Goal: Task Accomplishment & Management: Use online tool/utility

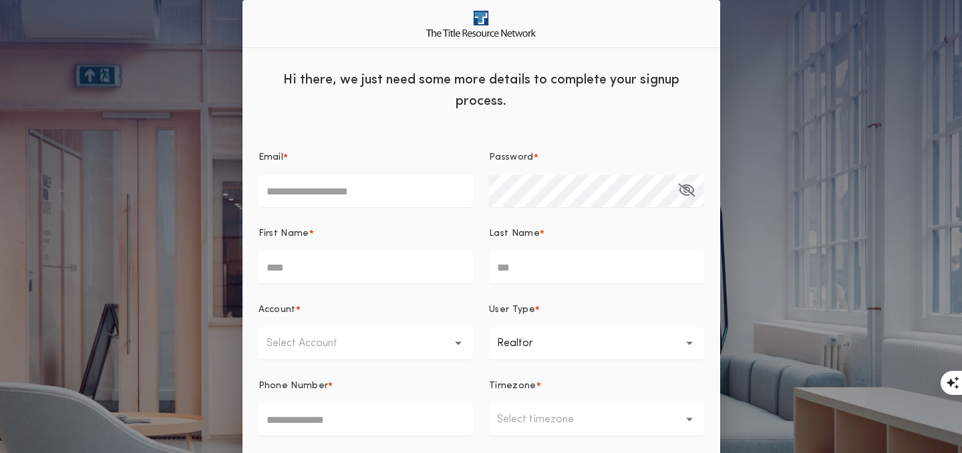
type input "**********"
click at [181, 373] on div "**********" at bounding box center [481, 293] width 962 height 586
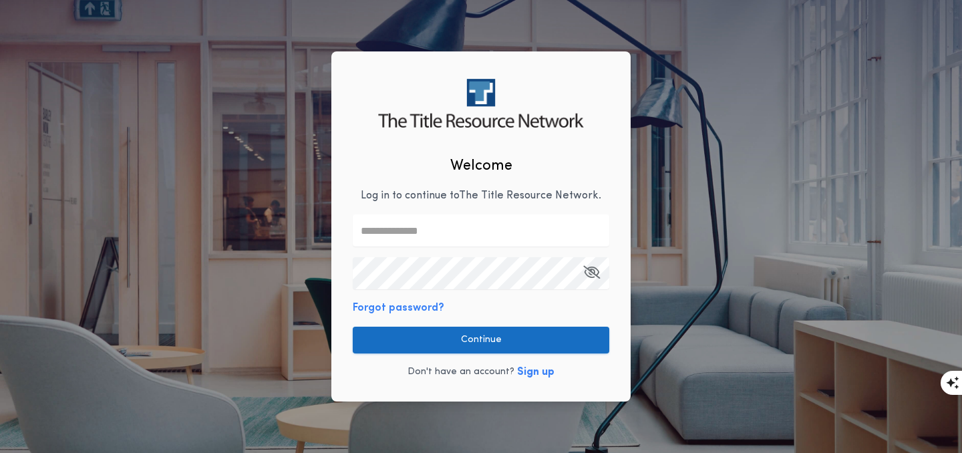
type input "**********"
click at [545, 343] on button "Continue" at bounding box center [481, 340] width 256 height 27
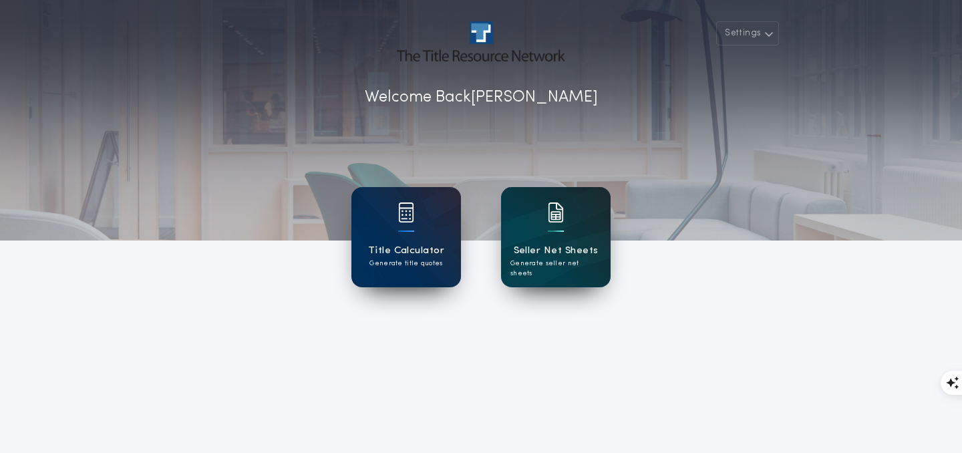
click at [554, 243] on h1 "Seller Net Sheets" at bounding box center [556, 250] width 85 height 15
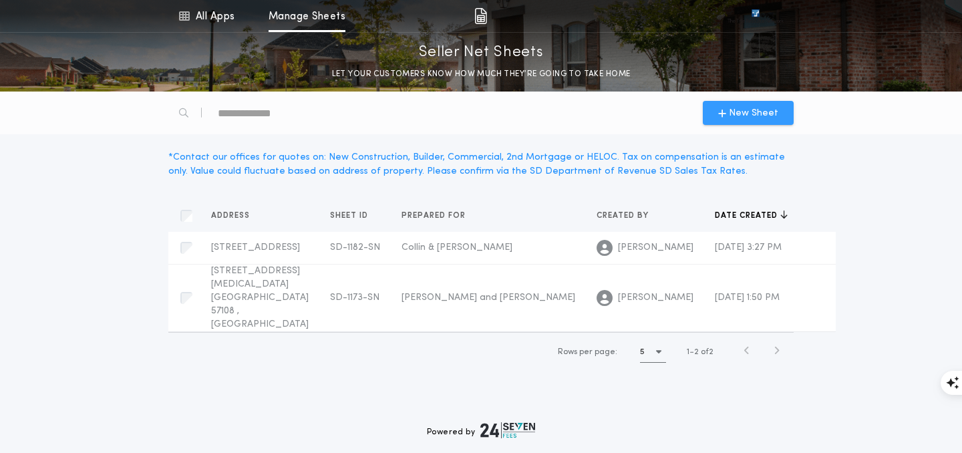
click at [738, 107] on span "New Sheet" at bounding box center [753, 113] width 49 height 14
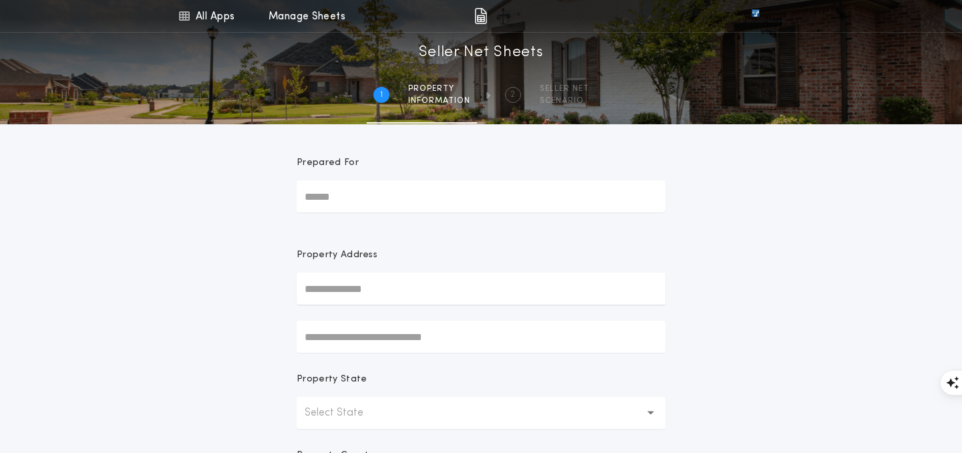
click at [364, 200] on input "Prepared For" at bounding box center [481, 196] width 369 height 32
type input "**********"
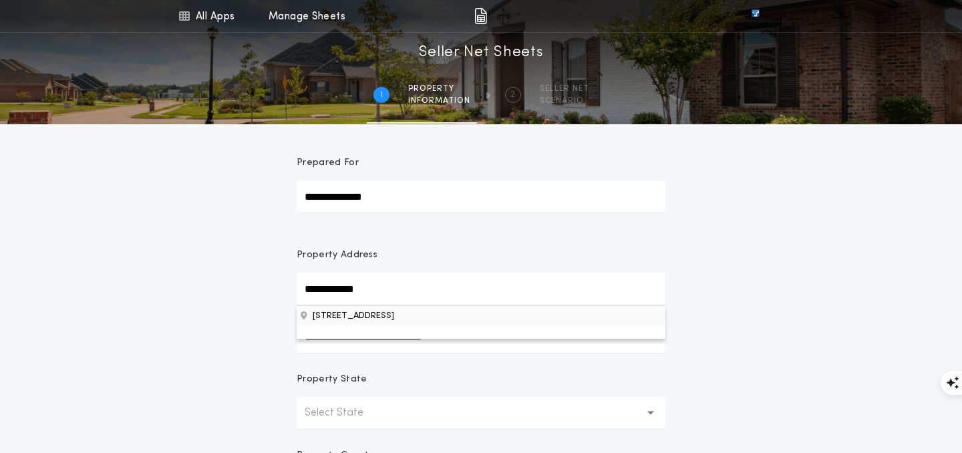
click at [362, 315] on button "[STREET_ADDRESS]" at bounding box center [481, 315] width 369 height 20
type input "**********"
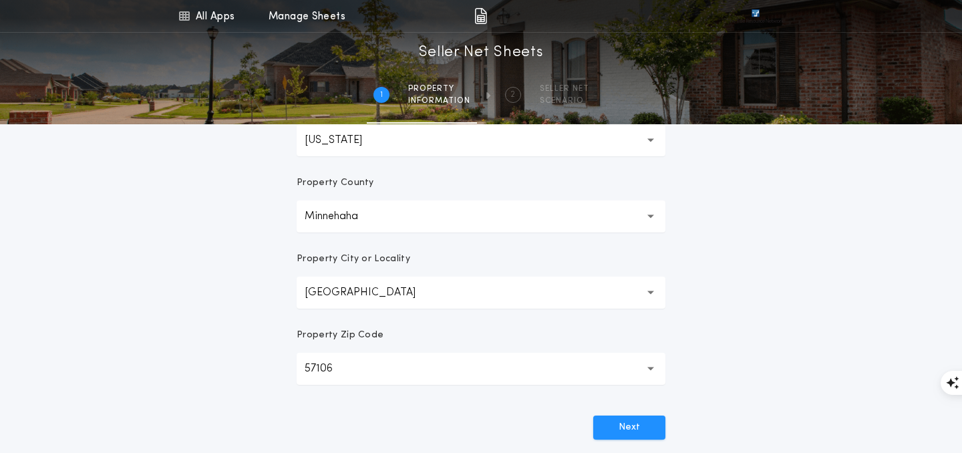
scroll to position [271, 0]
click at [635, 429] on button "Next" at bounding box center [629, 429] width 72 height 24
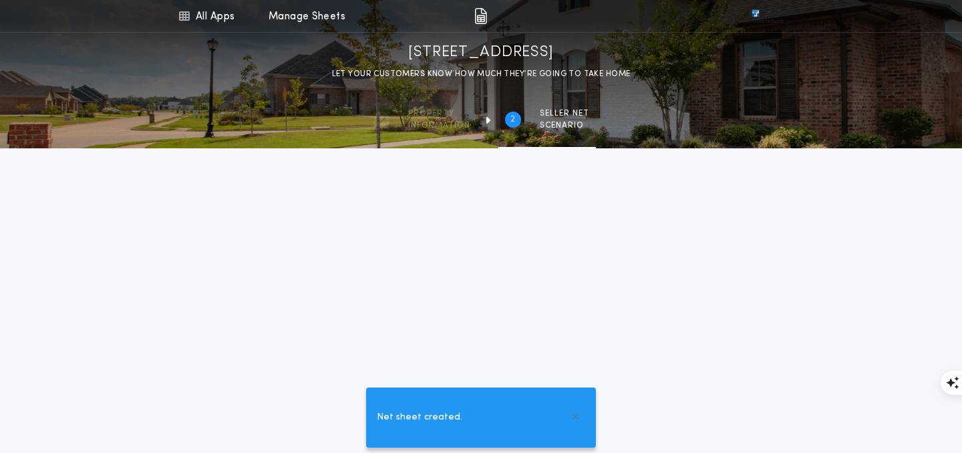
scroll to position [295, 0]
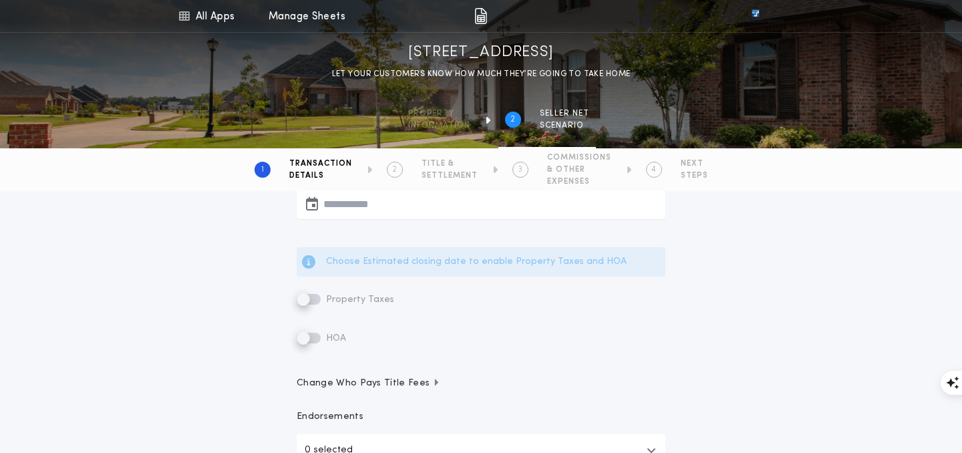
click at [340, 298] on span "Property Taxes" at bounding box center [358, 300] width 71 height 10
click at [307, 297] on label "Property Taxes" at bounding box center [346, 299] width 98 height 16
click at [315, 299] on label "Property Taxes" at bounding box center [346, 299] width 98 height 16
click at [270, 324] on div "Transaction Type Purchase W/ Loan Cash Sale Price Existing Loan Payoff Estimate…" at bounding box center [481, 222] width 962 height 652
click at [304, 300] on label "Property Taxes" at bounding box center [346, 299] width 98 height 16
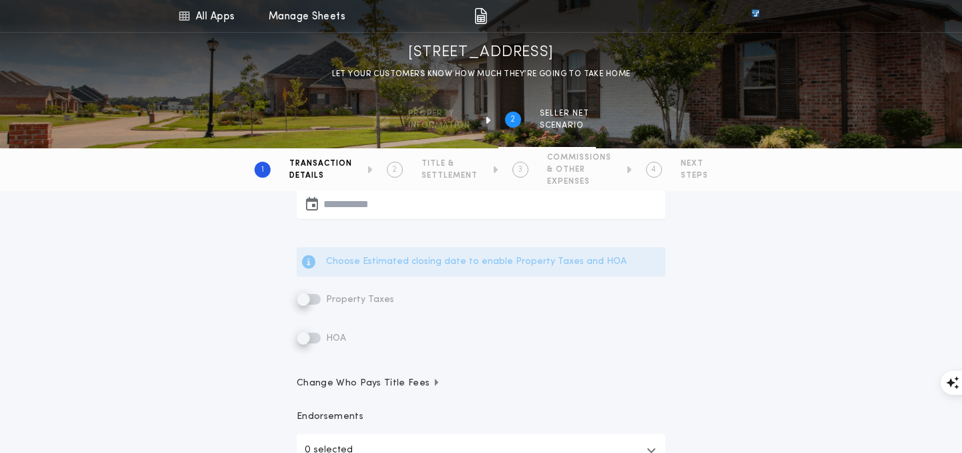
click at [304, 300] on label "Property Taxes" at bounding box center [346, 299] width 98 height 16
click at [316, 301] on label "Property Taxes" at bounding box center [346, 299] width 98 height 16
click at [309, 299] on label "Property Taxes" at bounding box center [346, 299] width 98 height 16
click at [306, 292] on label "Property Taxes" at bounding box center [346, 299] width 98 height 16
click at [323, 299] on span "Property Taxes" at bounding box center [358, 300] width 71 height 10
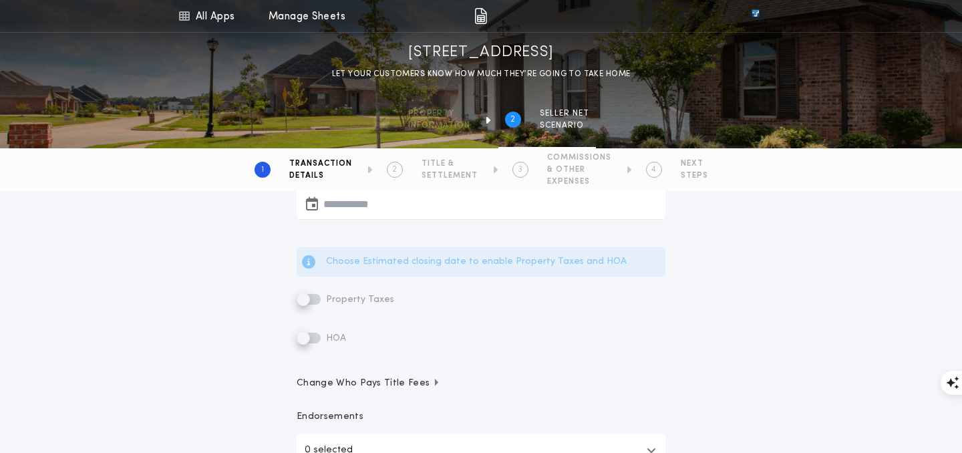
click at [327, 299] on span "Property Taxes" at bounding box center [358, 300] width 71 height 10
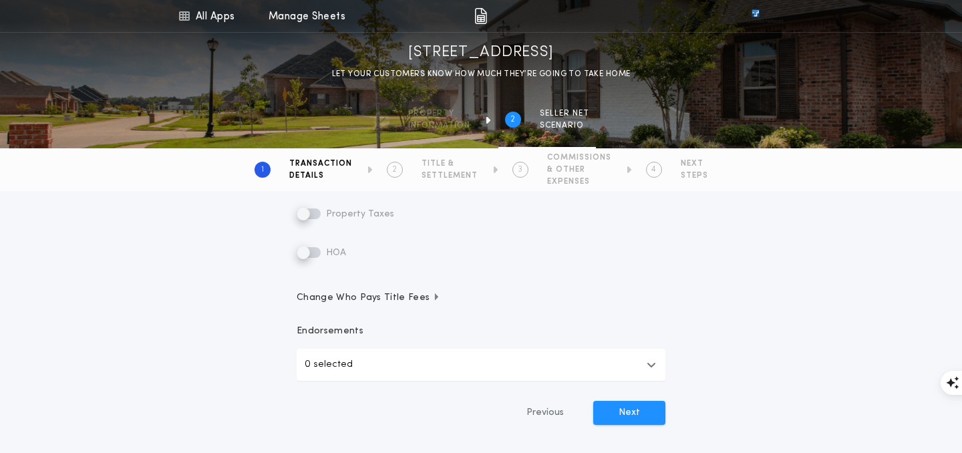
scroll to position [381, 0]
click at [305, 210] on label "Property Taxes" at bounding box center [346, 213] width 98 height 16
drag, startPoint x: 305, startPoint y: 210, endPoint x: 343, endPoint y: 211, distance: 38.1
click at [343, 211] on label "Property Taxes" at bounding box center [346, 213] width 98 height 16
click at [303, 212] on label "Property Taxes" at bounding box center [346, 213] width 98 height 16
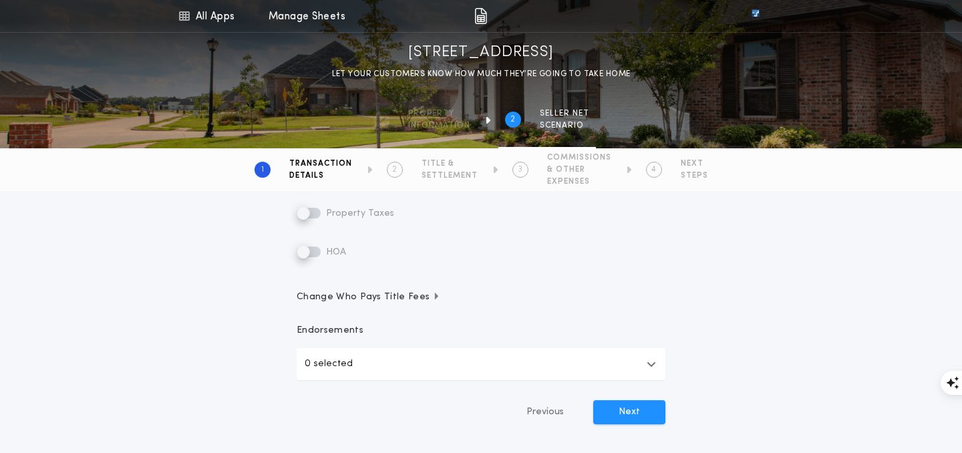
click at [313, 212] on label "Property Taxes" at bounding box center [346, 213] width 98 height 16
click at [302, 212] on label "Property Taxes" at bounding box center [346, 213] width 98 height 16
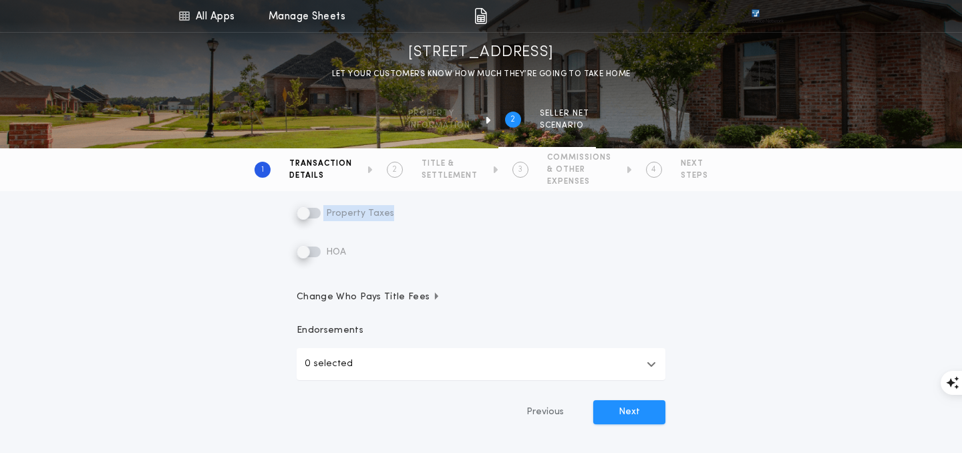
click at [302, 212] on label "Property Taxes" at bounding box center [346, 213] width 98 height 16
click at [303, 214] on label "Property Taxes" at bounding box center [346, 214] width 98 height 16
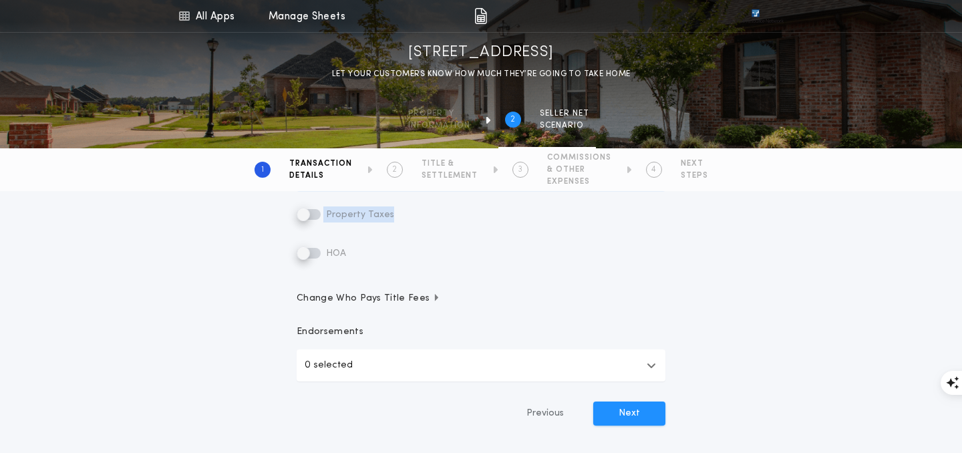
click at [303, 214] on label "Property Taxes" at bounding box center [346, 214] width 98 height 16
click at [320, 214] on label "Property Taxes" at bounding box center [346, 214] width 98 height 16
click at [320, 204] on div "Choose Estimated closing date to enable Property Taxes and HOA Property Taxes H…" at bounding box center [481, 211] width 369 height 99
click at [315, 218] on label "Property Taxes" at bounding box center [346, 214] width 98 height 16
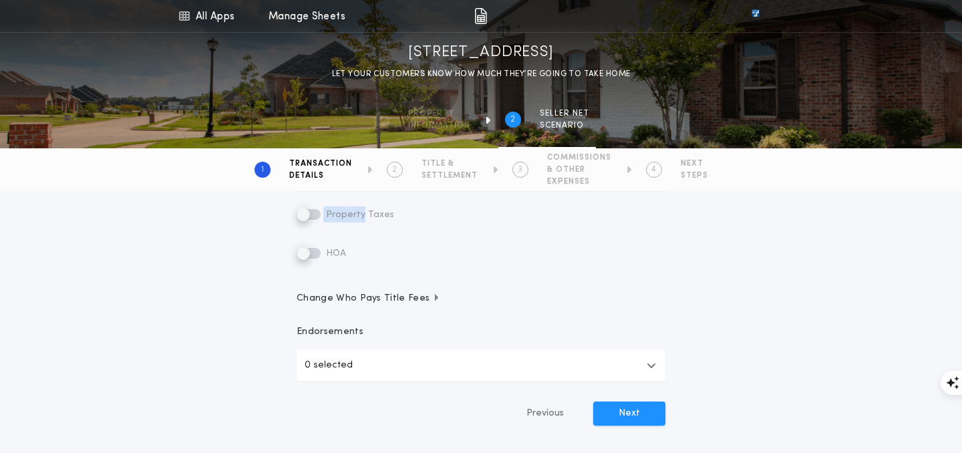
drag, startPoint x: 305, startPoint y: 217, endPoint x: 329, endPoint y: 216, distance: 24.1
click at [329, 216] on label "Property Taxes" at bounding box center [346, 214] width 98 height 16
drag, startPoint x: 301, startPoint y: 212, endPoint x: 323, endPoint y: 213, distance: 22.0
click at [323, 212] on label "Property Taxes" at bounding box center [346, 214] width 98 height 16
click at [323, 230] on div "Choose Estimated closing date to enable Property Taxes and HOA Property Taxes H…" at bounding box center [481, 211] width 369 height 99
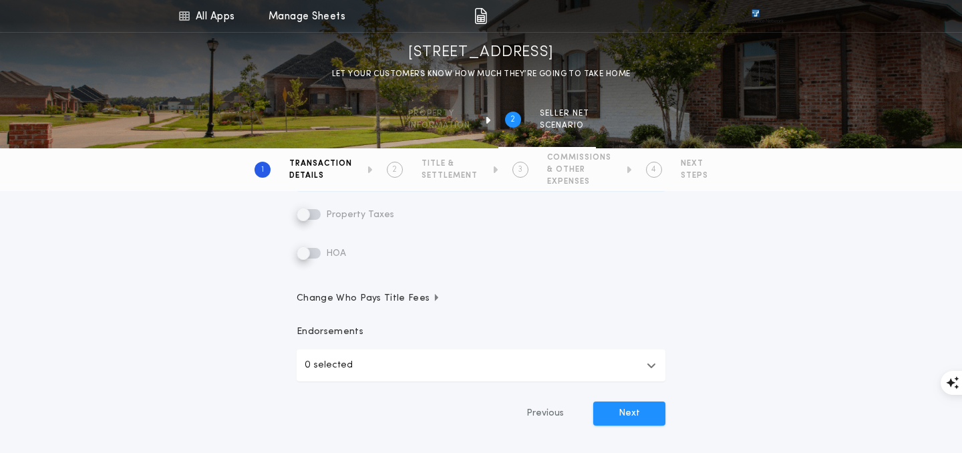
click at [319, 213] on label "Property Taxes" at bounding box center [346, 214] width 98 height 16
click at [315, 213] on label "Property Taxes" at bounding box center [346, 214] width 98 height 16
drag, startPoint x: 301, startPoint y: 213, endPoint x: 321, endPoint y: 212, distance: 19.4
click at [321, 212] on label "Property Taxes" at bounding box center [346, 214] width 98 height 16
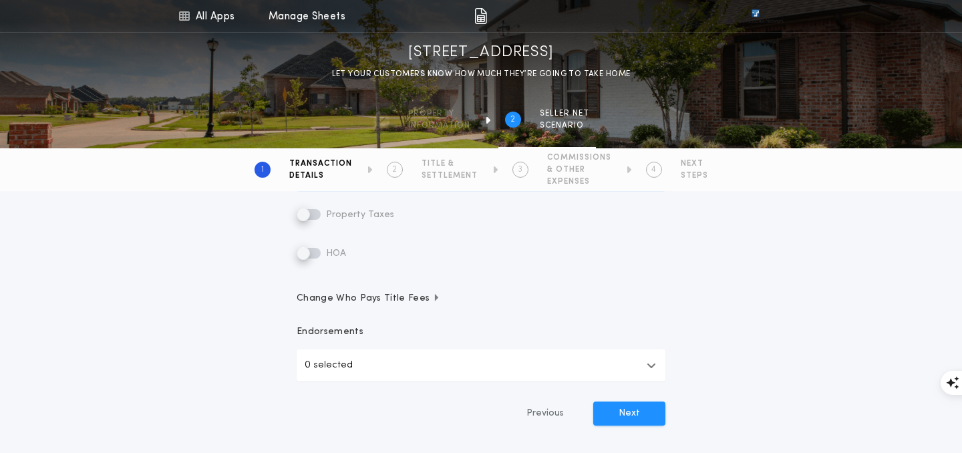
click at [301, 216] on label "Property Taxes" at bounding box center [346, 214] width 98 height 16
click at [313, 216] on label "Property Taxes" at bounding box center [346, 214] width 98 height 16
click at [173, 334] on div "Transaction Type Purchase W/ Loan Cash Sale Price Existing Loan Payoff Estimate…" at bounding box center [481, 137] width 962 height 652
click at [268, 338] on div "Transaction Type Purchase W/ Loan Cash Sale Price Existing Loan Payoff Estimate…" at bounding box center [481, 137] width 962 height 652
click at [299, 217] on label "Property Taxes" at bounding box center [346, 214] width 98 height 16
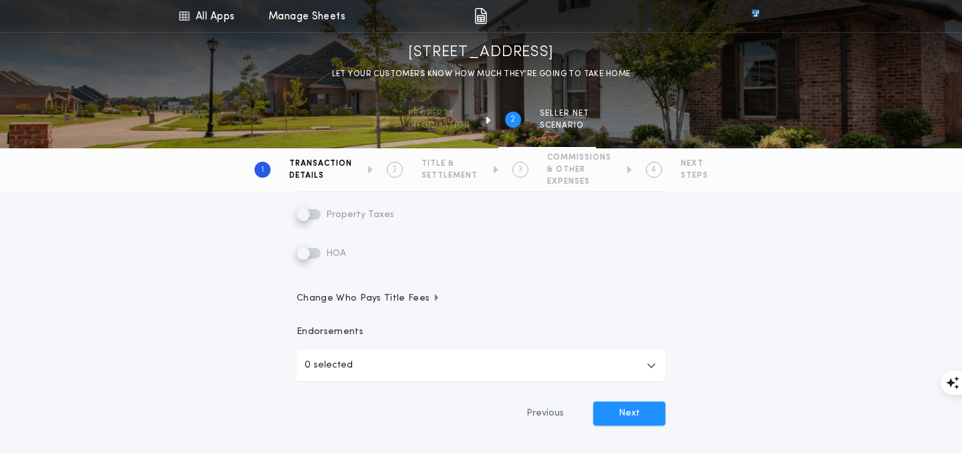
click at [299, 216] on label "Property Taxes" at bounding box center [346, 214] width 98 height 16
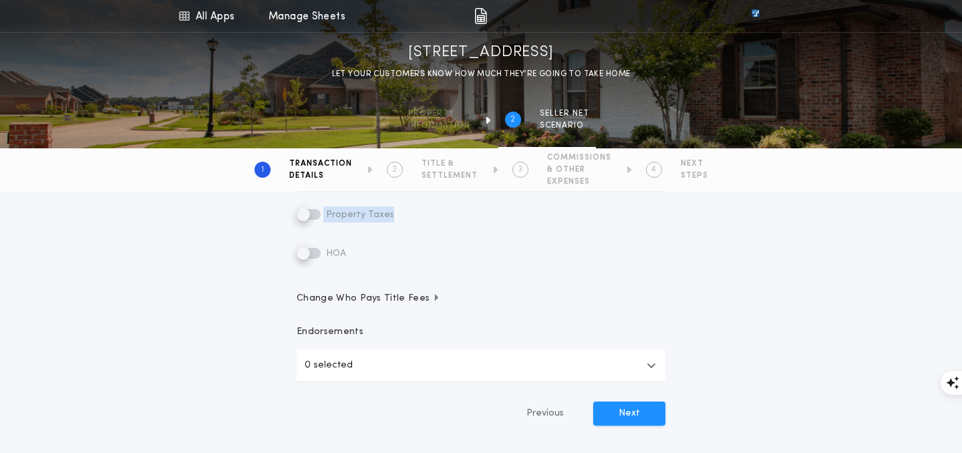
click at [312, 202] on div "Choose Estimated closing date to enable Property Taxes and HOA Property Taxes H…" at bounding box center [481, 211] width 369 height 99
click at [313, 216] on label "Property Taxes" at bounding box center [346, 214] width 98 height 16
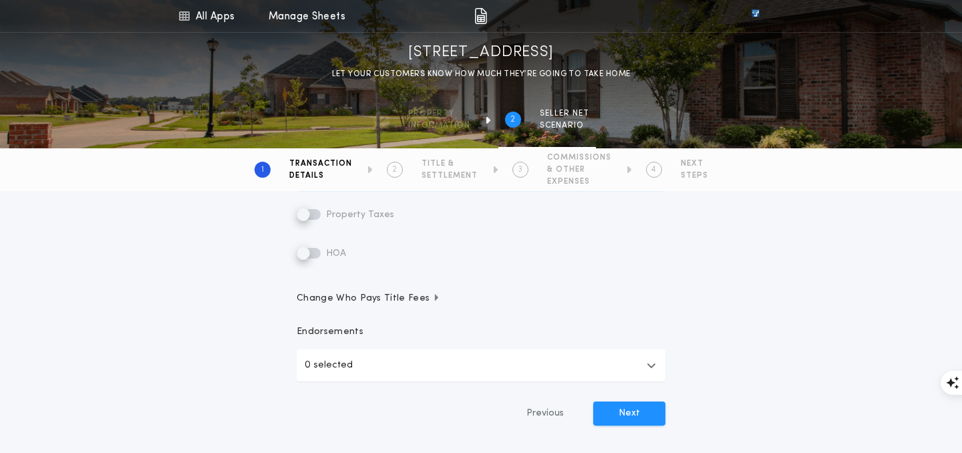
click at [313, 216] on label "Property Taxes" at bounding box center [346, 214] width 98 height 16
click at [620, 409] on button "Next" at bounding box center [629, 413] width 72 height 24
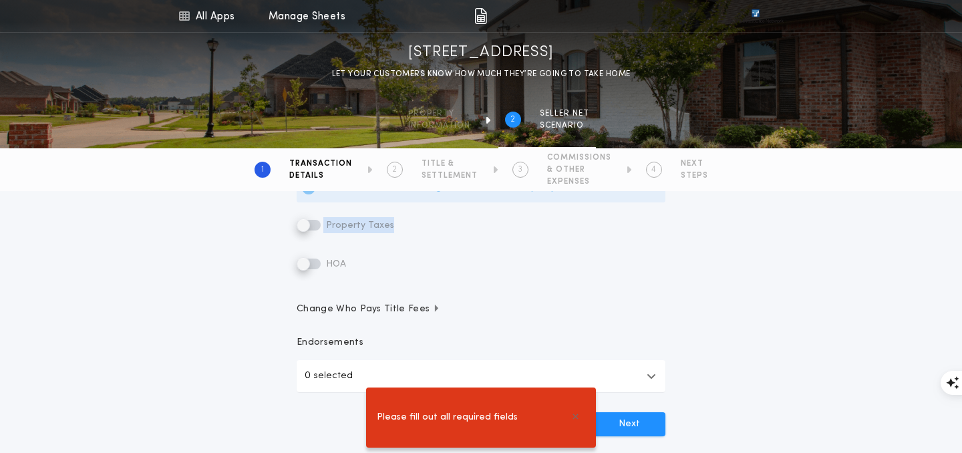
click at [335, 220] on span "Property Taxes" at bounding box center [358, 225] width 71 height 10
click at [312, 224] on label "Property Taxes" at bounding box center [346, 225] width 98 height 16
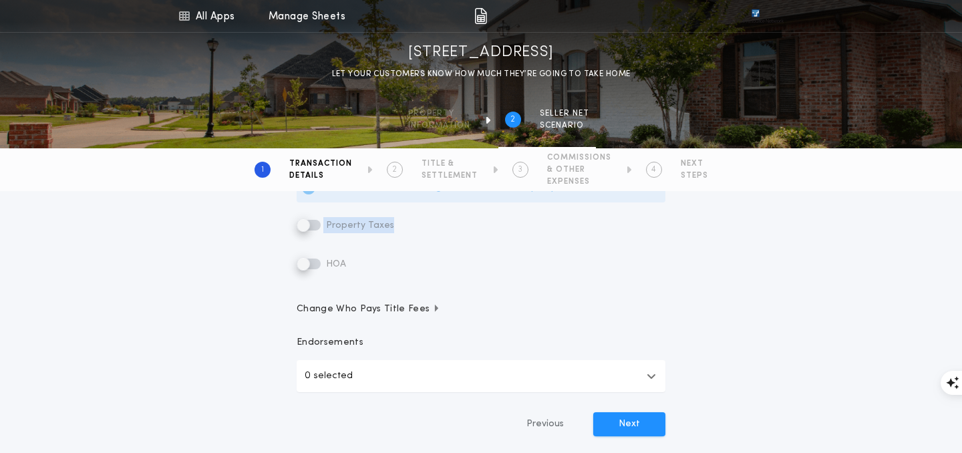
click at [307, 222] on label "Property Taxes" at bounding box center [346, 225] width 98 height 16
click at [317, 222] on label "Property Taxes" at bounding box center [346, 225] width 98 height 16
click at [315, 222] on label "Property Taxes" at bounding box center [346, 225] width 98 height 16
click at [313, 225] on label "Property Taxes" at bounding box center [346, 225] width 98 height 16
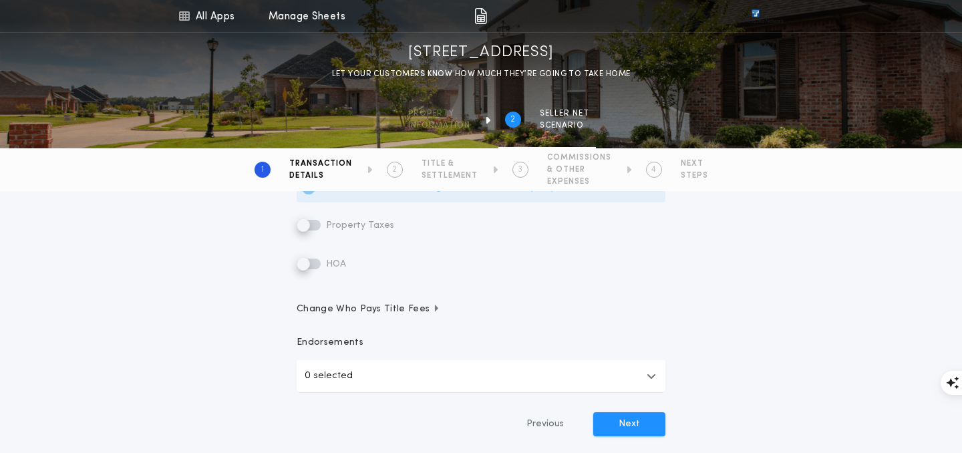
click at [298, 229] on label "Property Taxes" at bounding box center [346, 225] width 98 height 16
drag, startPoint x: 302, startPoint y: 224, endPoint x: 322, endPoint y: 224, distance: 20.0
click at [322, 224] on label "Property Taxes" at bounding box center [346, 225] width 98 height 16
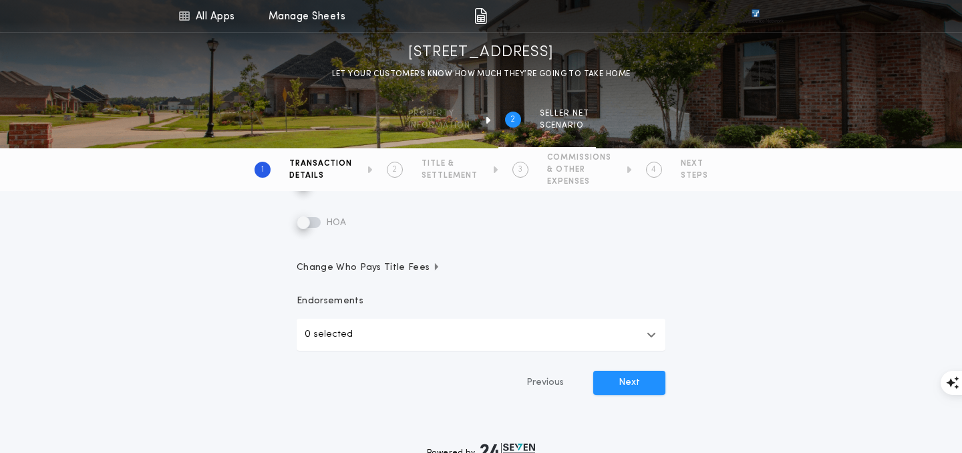
scroll to position [460, 0]
click at [425, 266] on span "Change Who Pays Title Fees" at bounding box center [369, 264] width 144 height 13
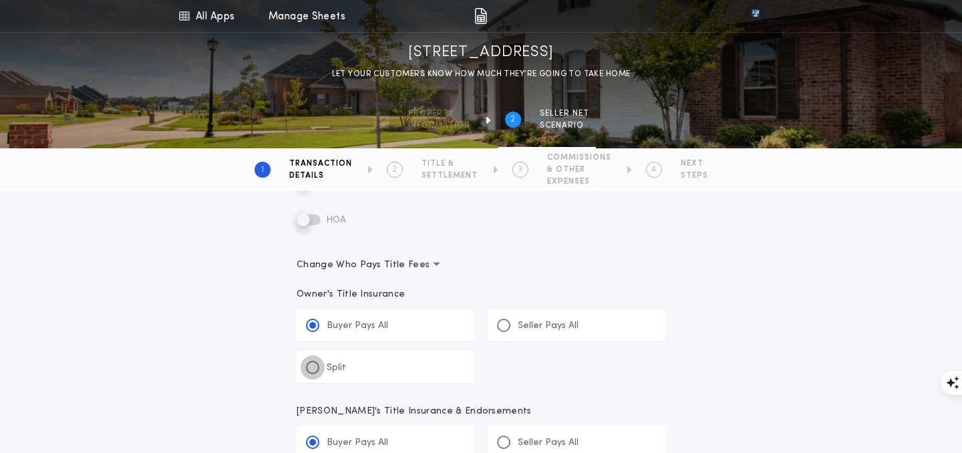
click at [307, 369] on div at bounding box center [312, 367] width 13 height 13
click at [0, 0] on input "*****" at bounding box center [0, 0] width 0 height 0
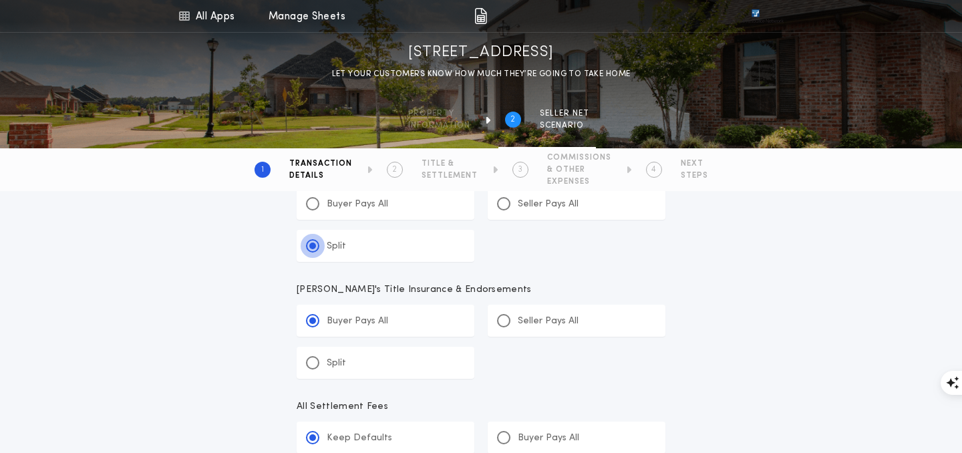
scroll to position [589, 0]
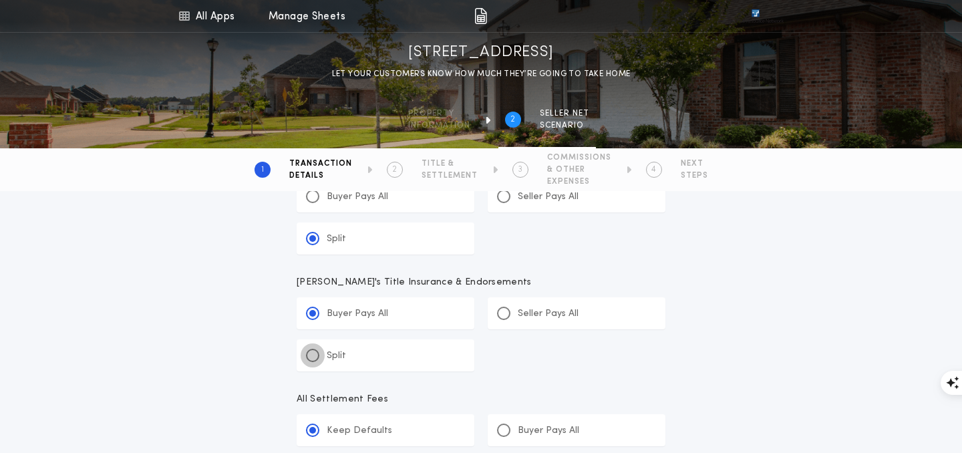
click at [309, 353] on div at bounding box center [312, 355] width 13 height 13
click at [0, 0] on input "*****" at bounding box center [0, 0] width 0 height 0
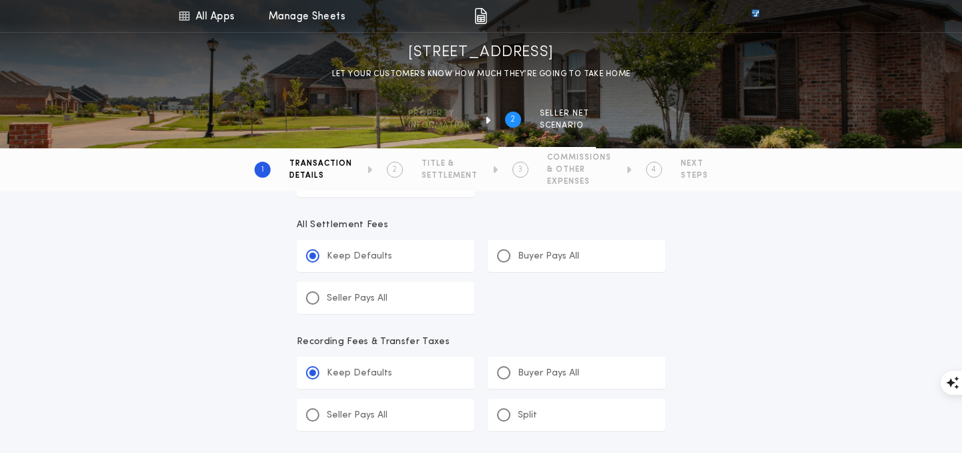
scroll to position [764, 0]
click at [313, 299] on div at bounding box center [312, 297] width 7 height 7
click at [0, 0] on input "*******" at bounding box center [0, 0] width 0 height 0
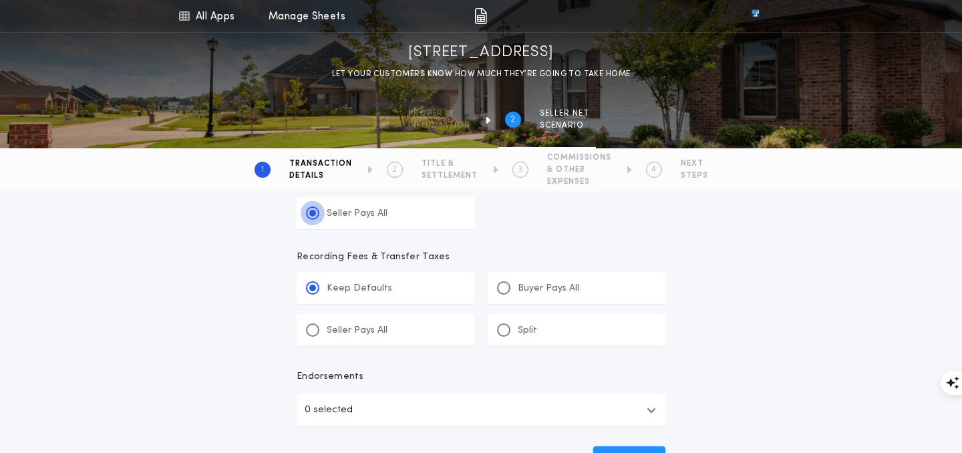
scroll to position [850, 0]
click at [505, 329] on div at bounding box center [503, 328] width 7 height 7
click at [0, 0] on input "*******" at bounding box center [0, 0] width 0 height 0
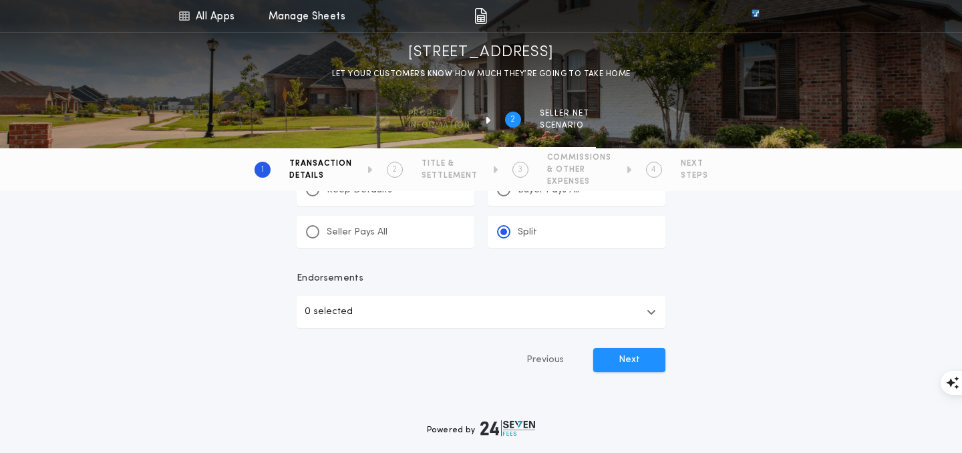
scroll to position [955, 0]
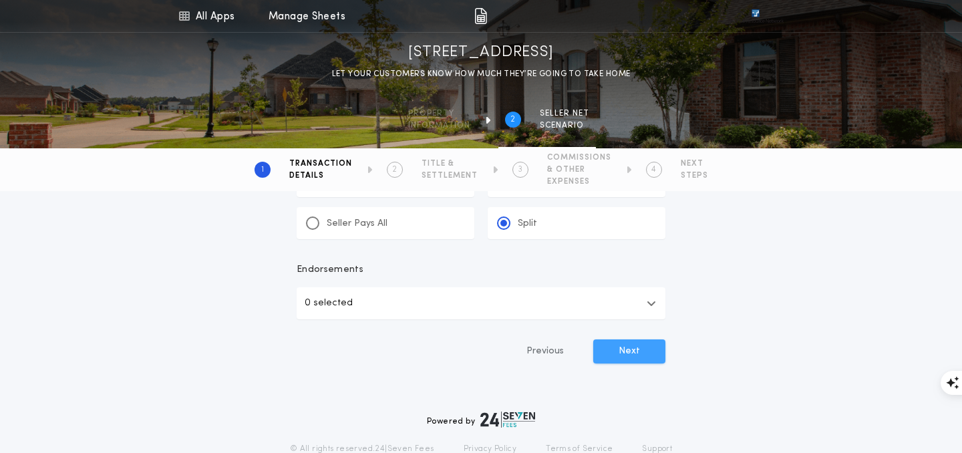
click at [637, 354] on button "Next" at bounding box center [629, 351] width 72 height 24
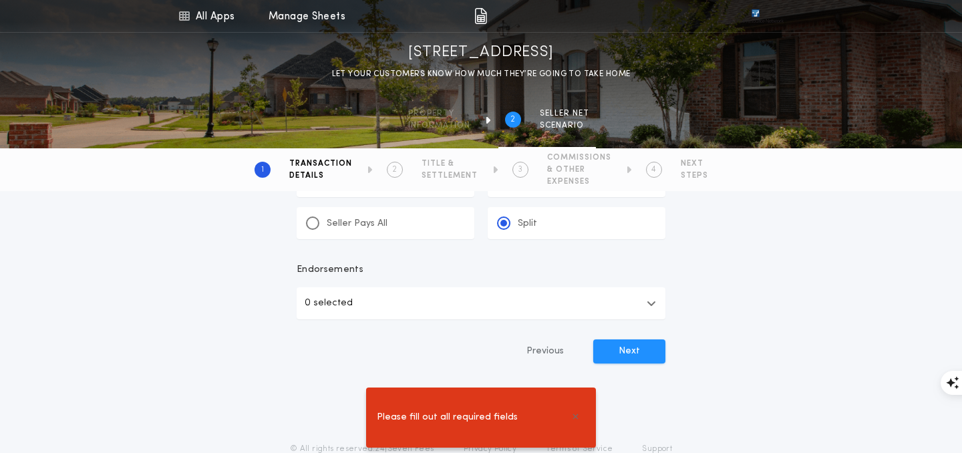
click at [670, 411] on div "Please fill out all required fields" at bounding box center [481, 417] width 962 height 71
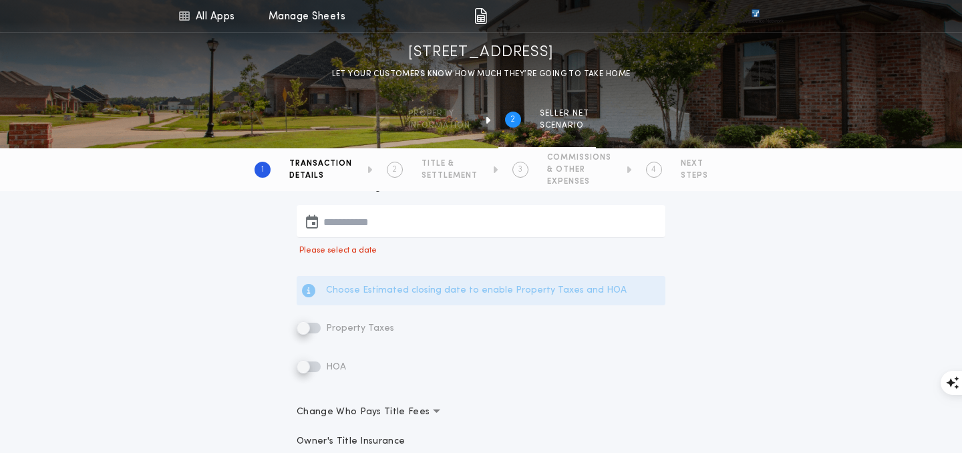
scroll to position [311, 0]
click at [430, 216] on button "button" at bounding box center [481, 223] width 369 height 32
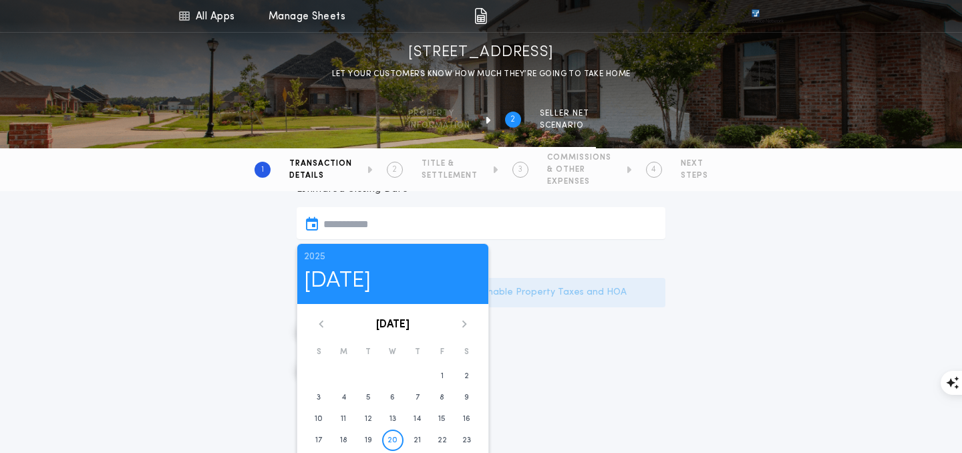
click at [464, 323] on icon at bounding box center [464, 324] width 8 height 8
click at [464, 321] on icon at bounding box center [464, 323] width 5 height 7
click at [339, 397] on button "3" at bounding box center [343, 397] width 21 height 21
type input "**********"
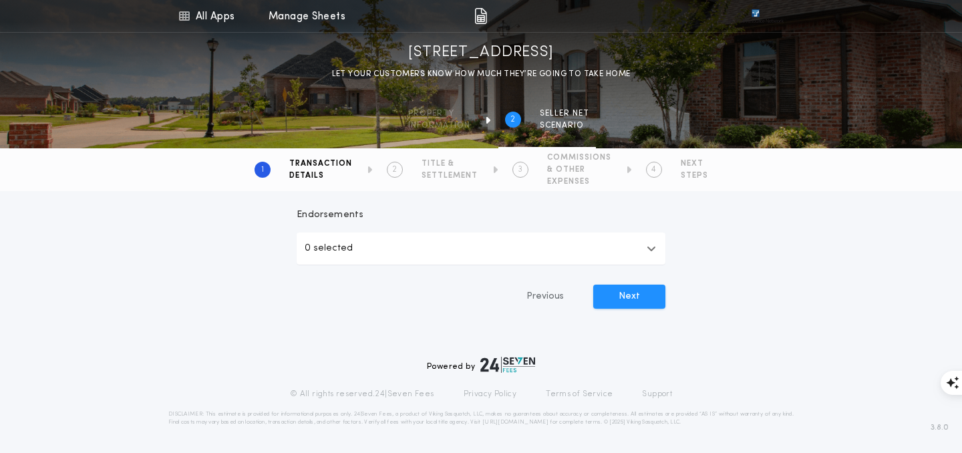
scroll to position [955, 0]
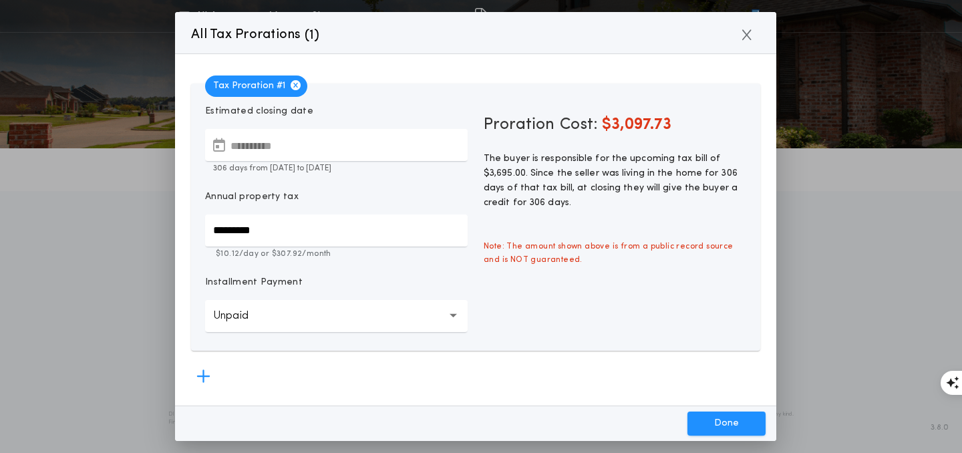
click at [264, 228] on input "*********" at bounding box center [336, 230] width 262 height 32
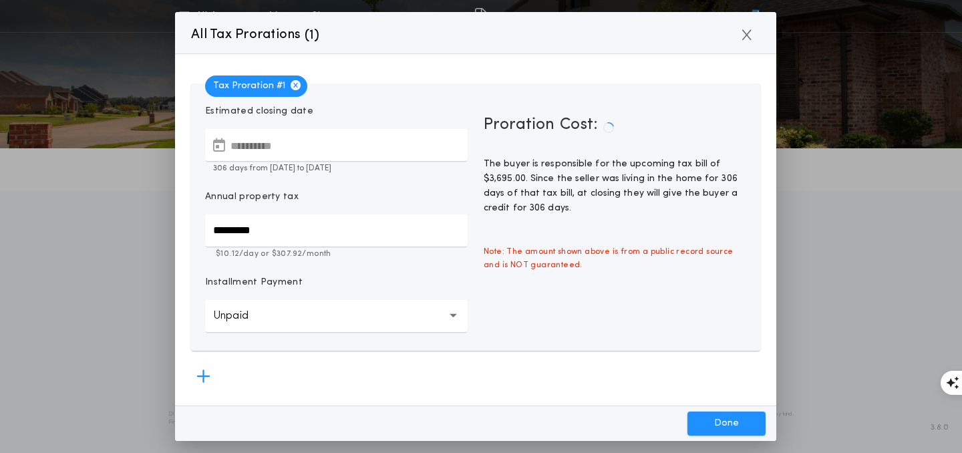
click at [291, 314] on button "Unpaid ******" at bounding box center [336, 316] width 262 height 32
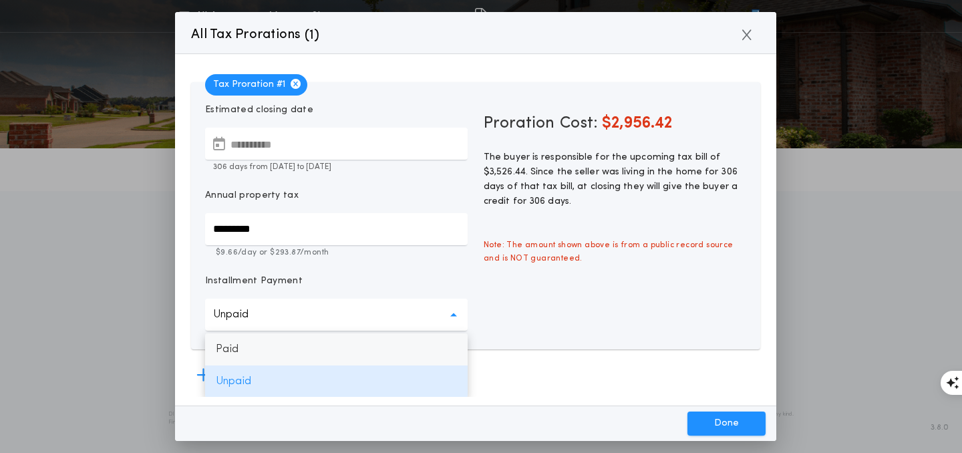
click at [282, 347] on p "Paid" at bounding box center [336, 349] width 262 height 32
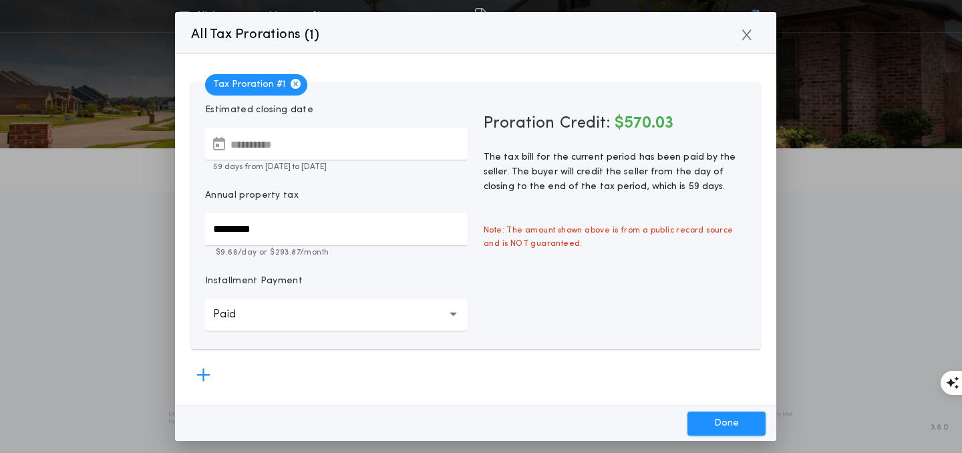
click at [443, 316] on button "Paid ******" at bounding box center [336, 315] width 262 height 32
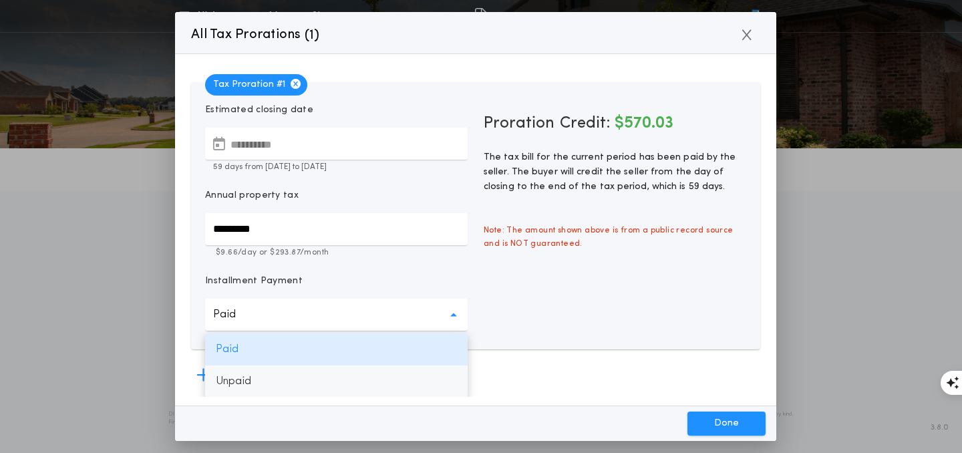
click at [404, 375] on p "Unpaid" at bounding box center [336, 381] width 262 height 32
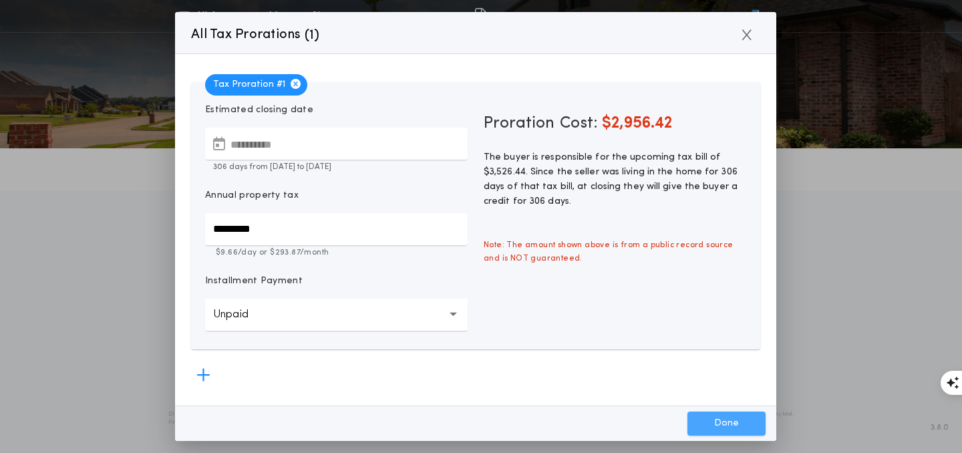
click at [739, 422] on button "Done" at bounding box center [726, 423] width 78 height 24
type input "*****"
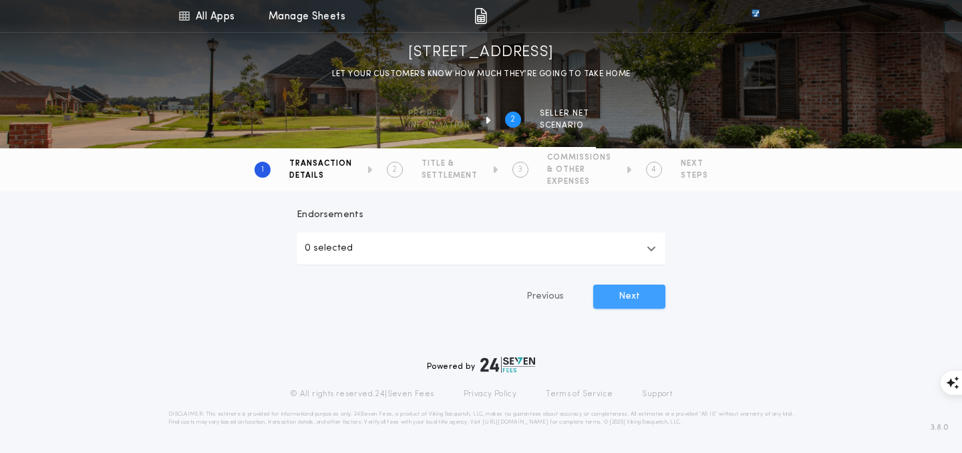
click at [632, 297] on button "Next" at bounding box center [629, 296] width 72 height 24
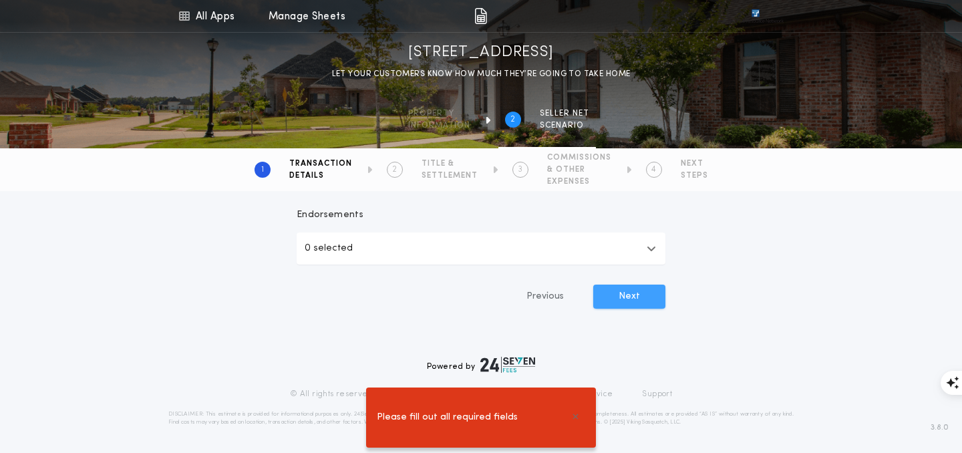
click at [623, 293] on button "Next" at bounding box center [629, 296] width 72 height 24
click at [572, 242] on button "0 selected" at bounding box center [481, 248] width 369 height 32
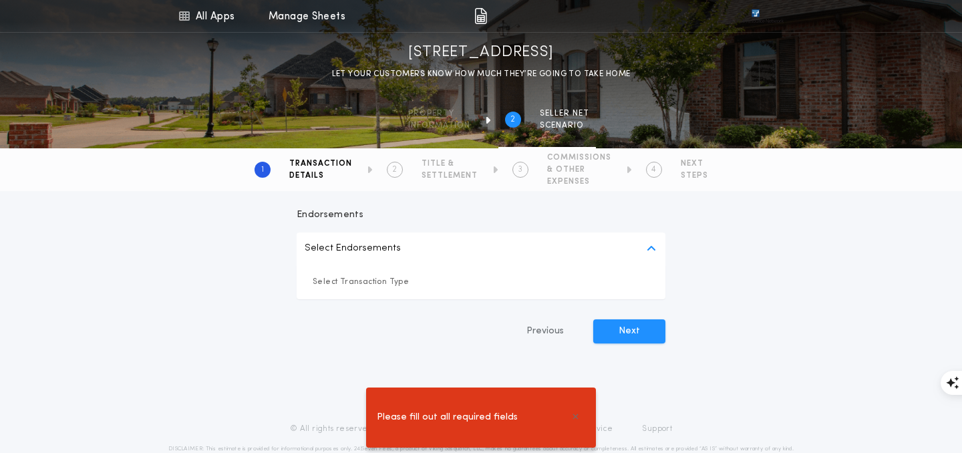
click at [572, 242] on button "Select Endorsements" at bounding box center [481, 248] width 369 height 32
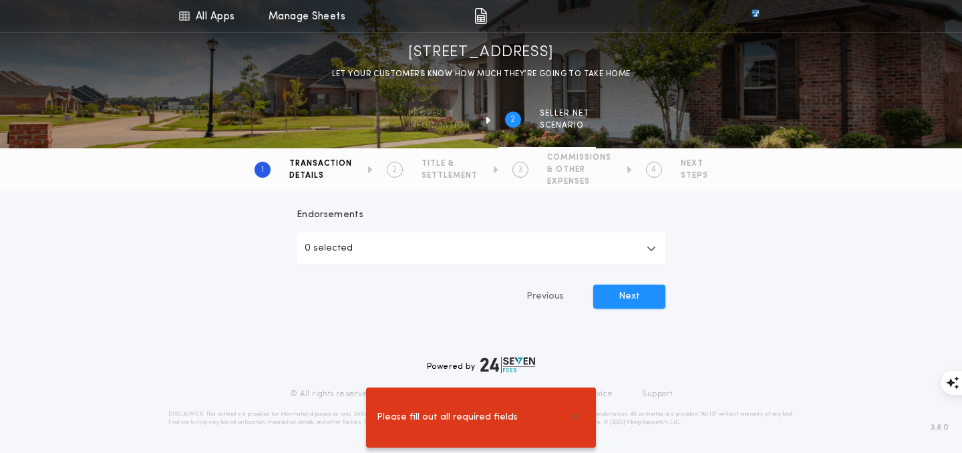
click at [522, 242] on button "0 selected" at bounding box center [481, 248] width 369 height 32
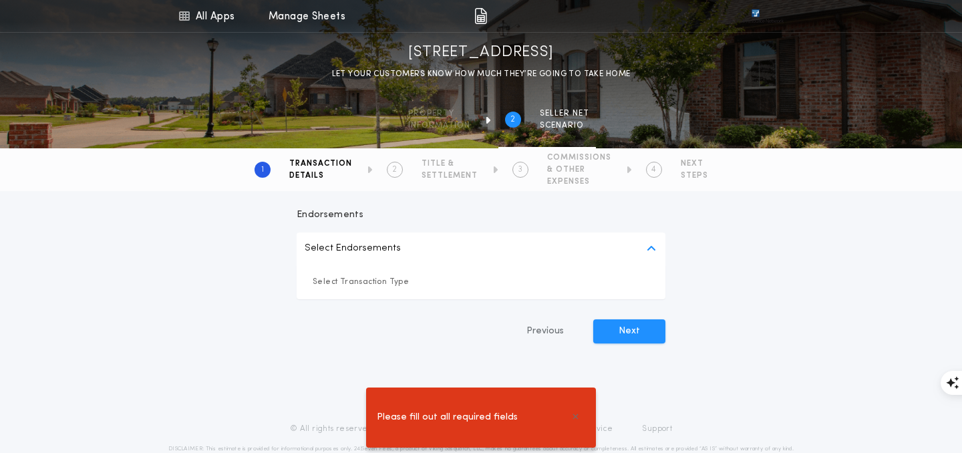
click at [407, 278] on p "Select Transaction Type" at bounding box center [481, 281] width 337 height 13
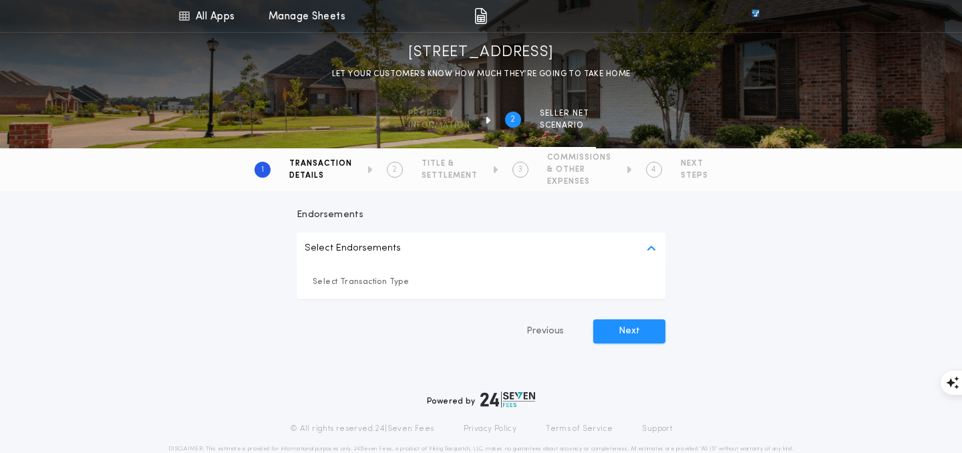
click at [394, 283] on p "Select Transaction Type" at bounding box center [481, 281] width 337 height 13
click at [381, 283] on p "Select Transaction Type" at bounding box center [481, 281] width 337 height 13
click at [638, 328] on button "Next" at bounding box center [629, 331] width 72 height 24
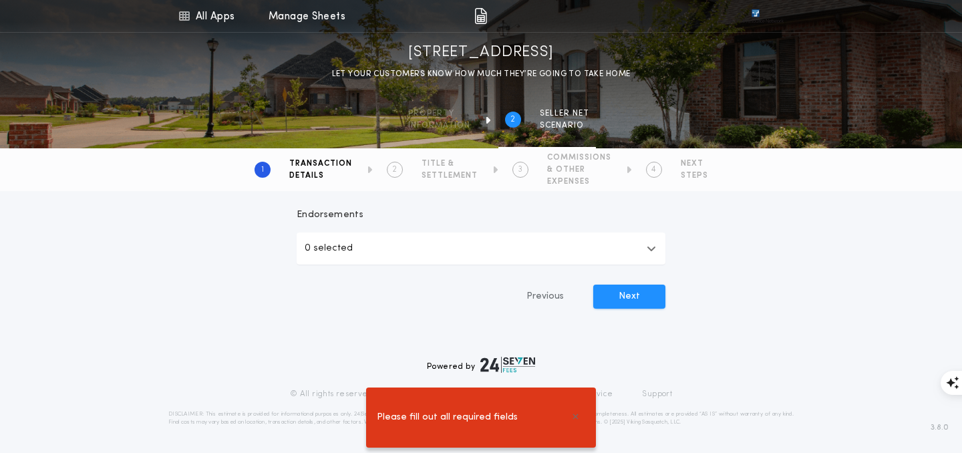
click at [447, 170] on span "SETTLEMENT" at bounding box center [449, 175] width 56 height 11
click at [337, 244] on p "0 selected" at bounding box center [329, 248] width 48 height 16
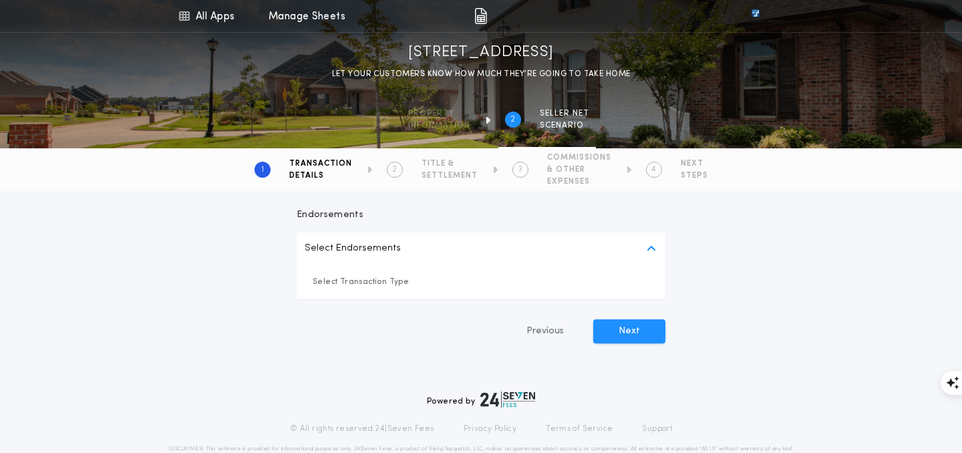
click at [381, 282] on p "Select Transaction Type" at bounding box center [481, 281] width 337 height 13
click at [409, 283] on p "Select Transaction Type" at bounding box center [481, 281] width 337 height 13
click at [612, 282] on p "Select Transaction Type" at bounding box center [481, 281] width 337 height 13
click at [645, 244] on button "Select Endorsements" at bounding box center [481, 248] width 369 height 32
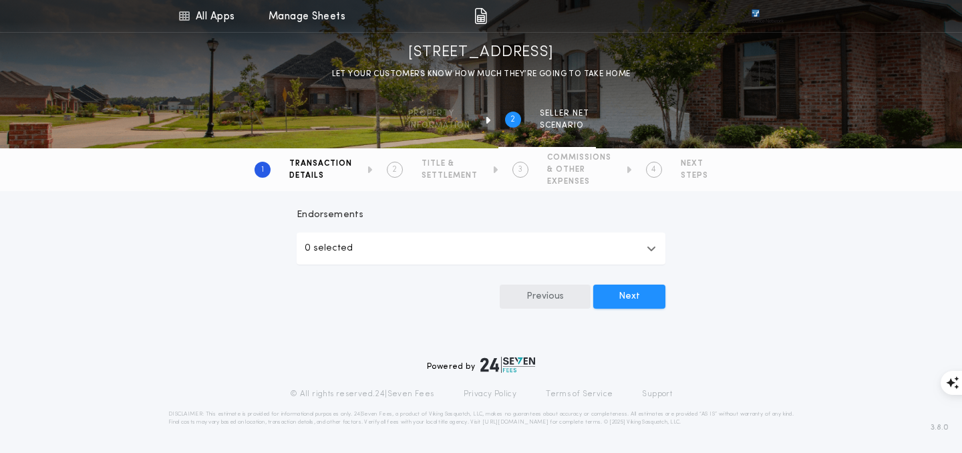
click at [546, 299] on button "Previous" at bounding box center [545, 296] width 91 height 24
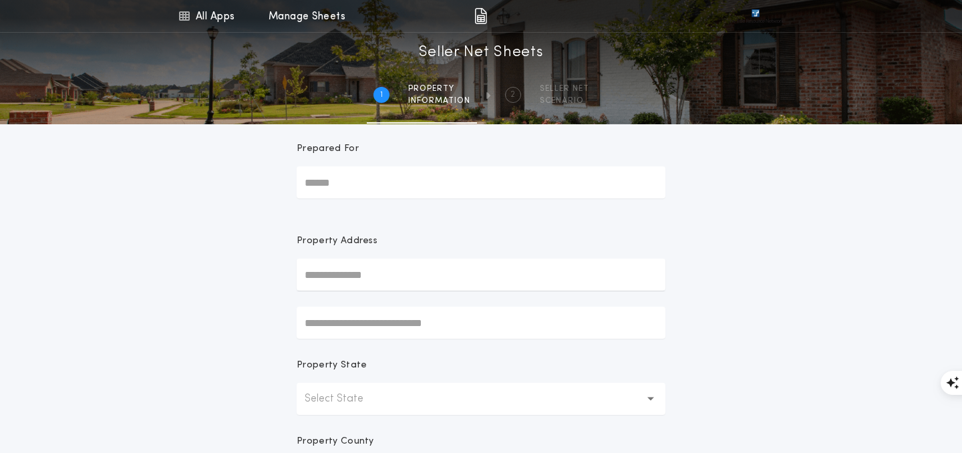
scroll to position [15, 0]
click at [530, 91] on div "2 SELLER NET SCENARIO" at bounding box center [547, 94] width 84 height 23
click at [443, 93] on span "Property" at bounding box center [439, 88] width 62 height 11
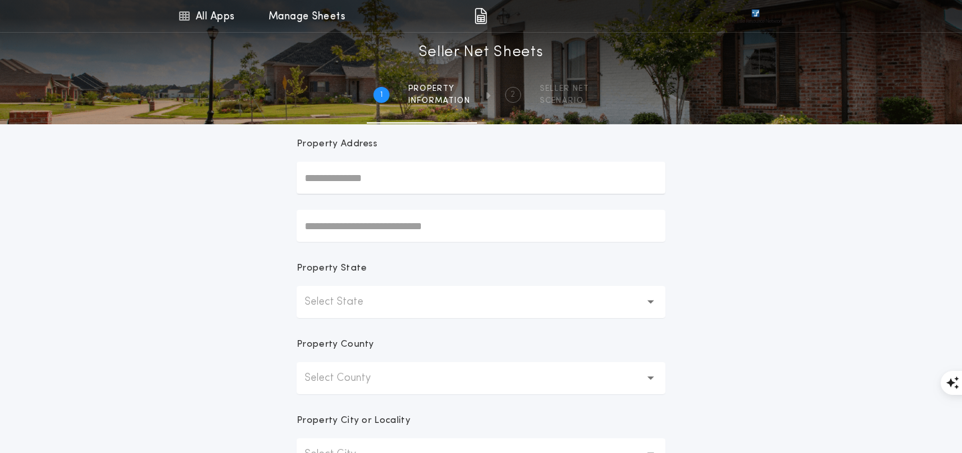
scroll to position [0, 0]
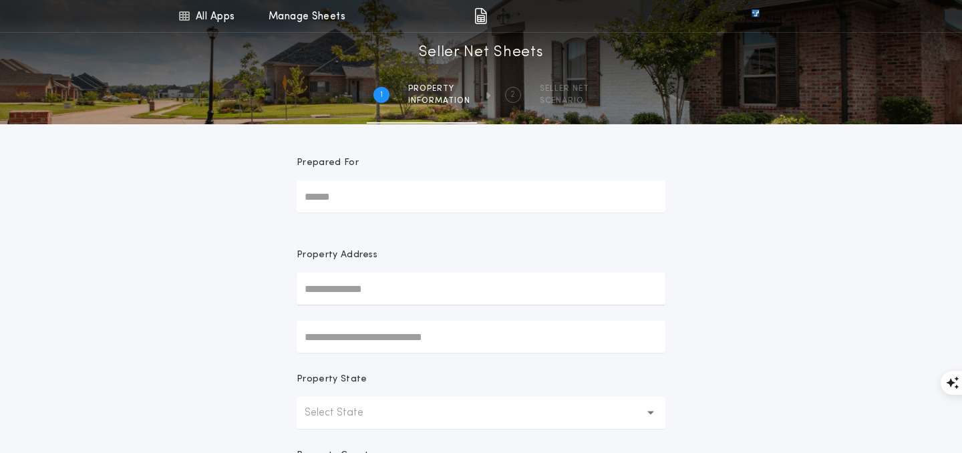
click at [528, 94] on div "2 SELLER NET SCENARIO" at bounding box center [547, 94] width 84 height 23
click at [385, 198] on input "Prepared For" at bounding box center [481, 196] width 369 height 32
type input "**********"
click at [396, 301] on input "text" at bounding box center [481, 288] width 369 height 32
click at [295, 16] on link "Manage Sheets" at bounding box center [306, 16] width 77 height 32
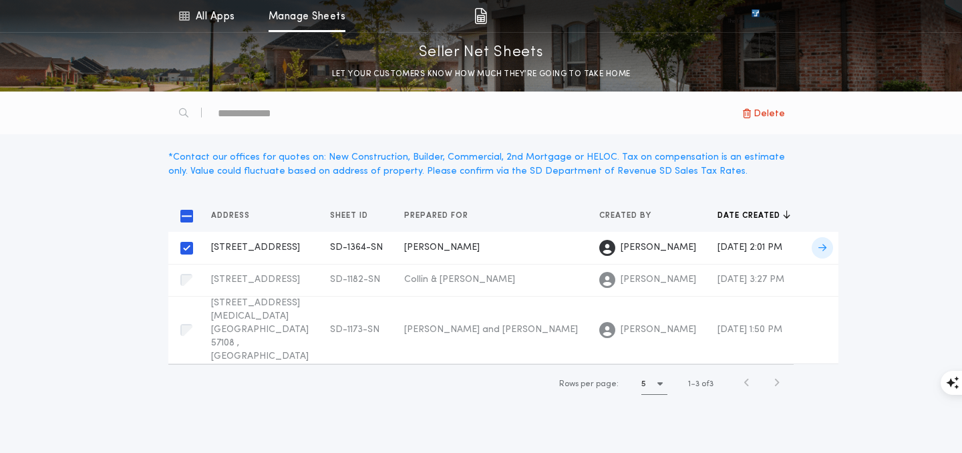
click at [818, 244] on icon at bounding box center [822, 247] width 8 height 9
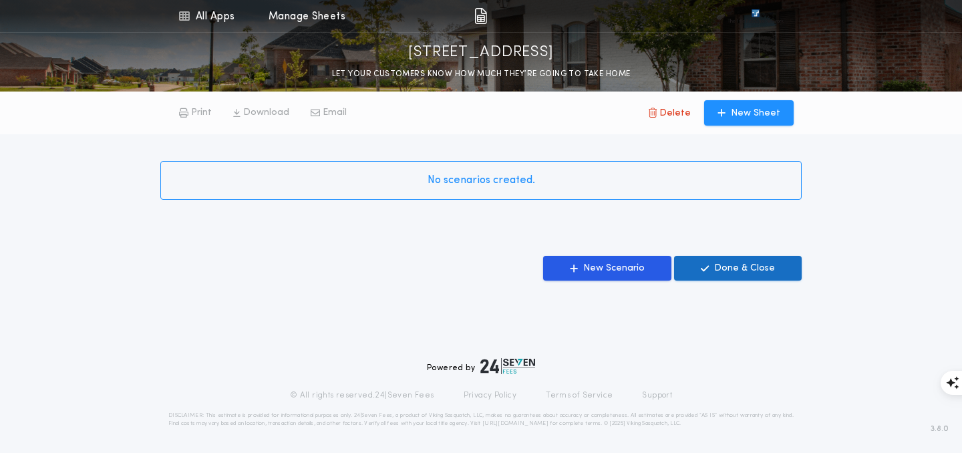
click at [747, 272] on p "Done & Close" at bounding box center [744, 268] width 61 height 13
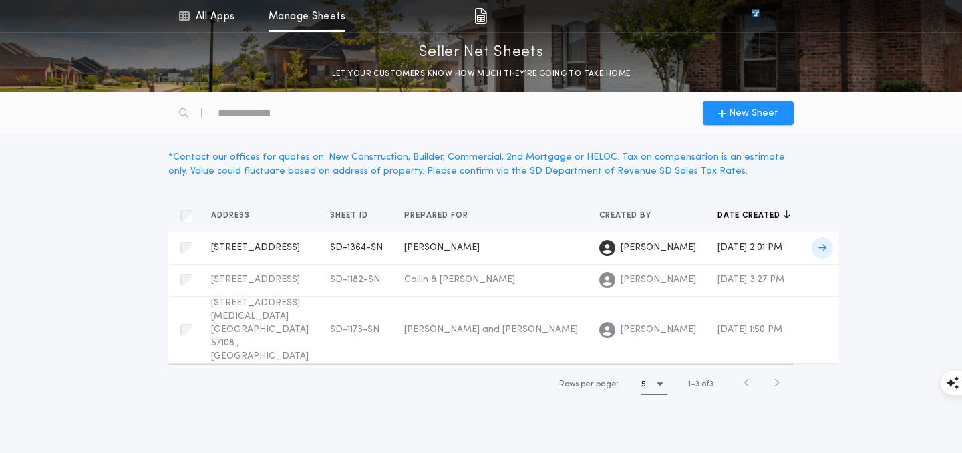
click at [811, 245] on span at bounding box center [821, 247] width 21 height 21
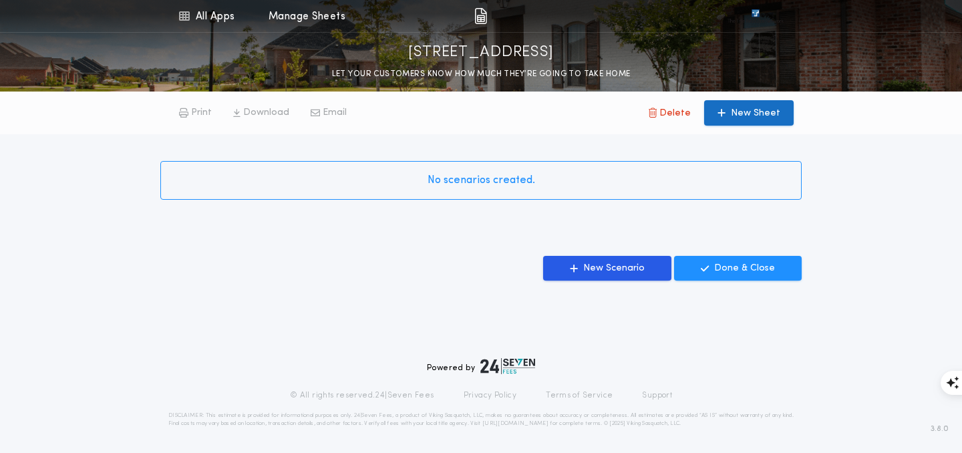
click at [741, 114] on p "New Sheet" at bounding box center [755, 113] width 49 height 13
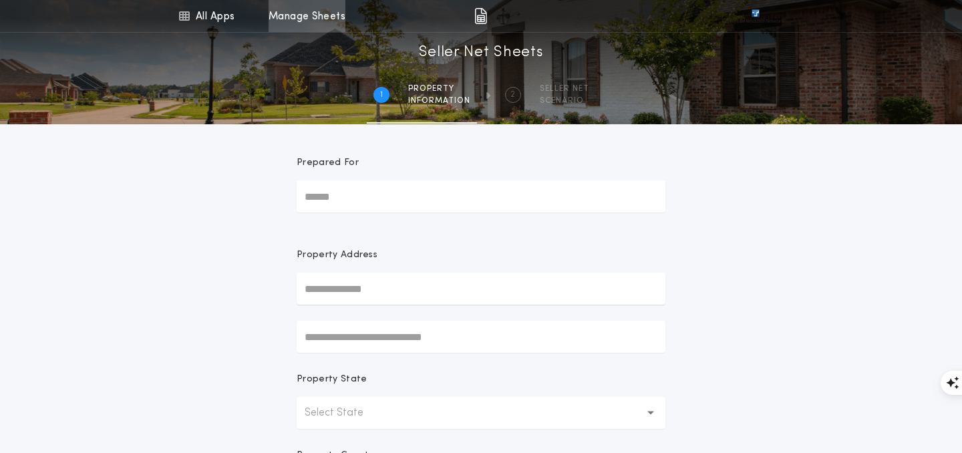
click at [292, 11] on link "Manage Sheets" at bounding box center [306, 16] width 77 height 32
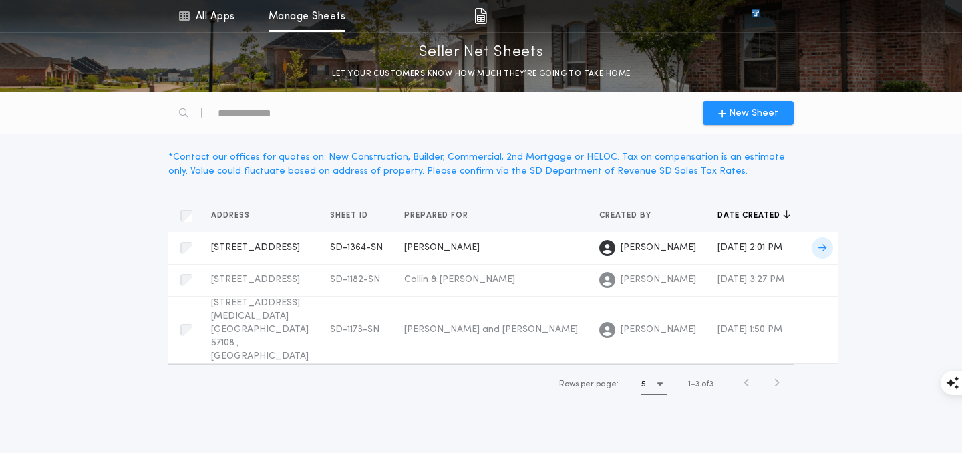
click at [262, 246] on div "6309 W 46th St, Sioux Falls, SD 57106 SD-1364-SN Prepared for" at bounding box center [260, 247] width 98 height 13
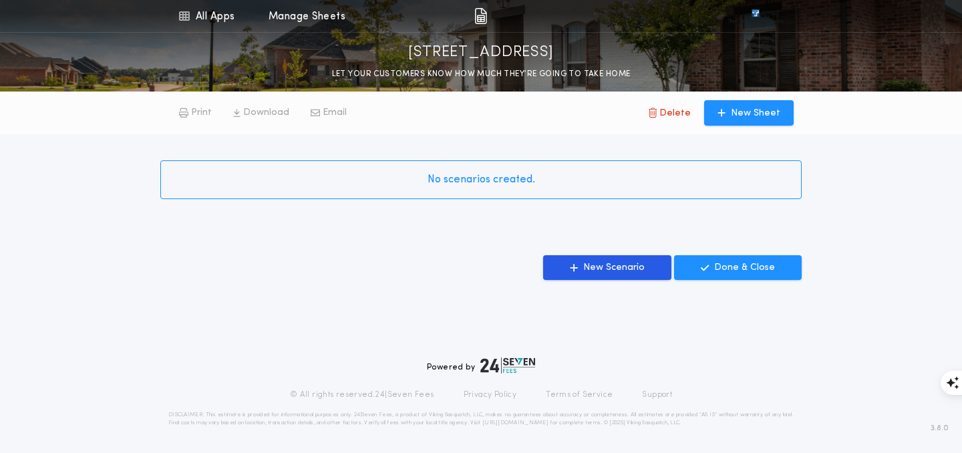
scroll to position [1, 0]
click at [502, 179] on span "No scenarios created." at bounding box center [481, 179] width 108 height 16
click at [589, 144] on div "No scenarios created." at bounding box center [480, 171] width 641 height 76
click at [717, 191] on div "No scenarios created." at bounding box center [480, 179] width 641 height 39
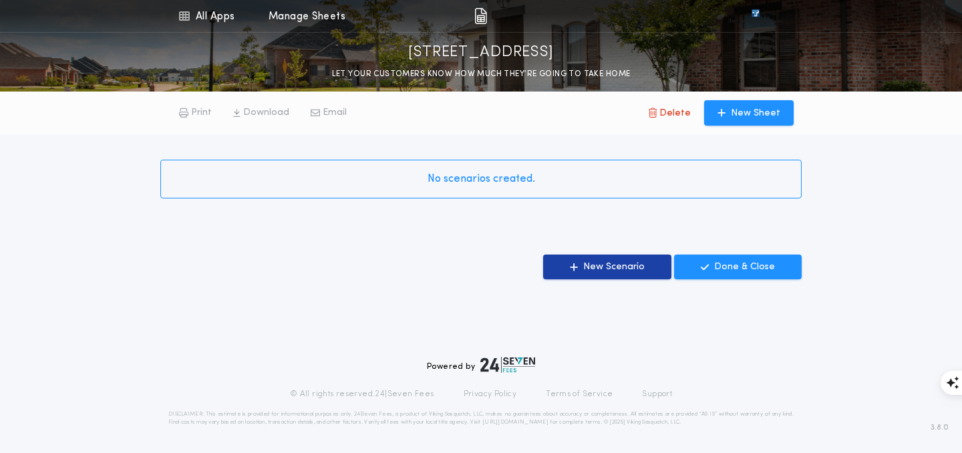
click at [639, 262] on p "New Scenario" at bounding box center [613, 266] width 61 height 13
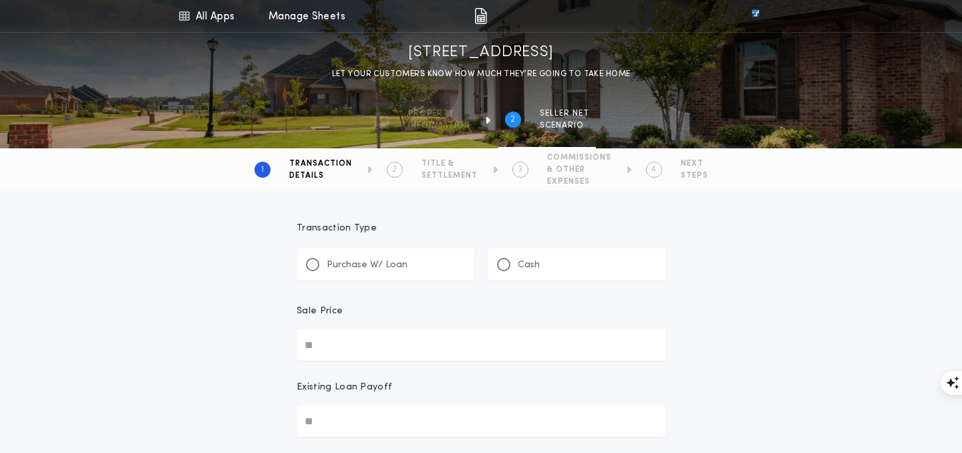
scroll to position [2, 0]
click at [312, 261] on div at bounding box center [312, 263] width 7 height 7
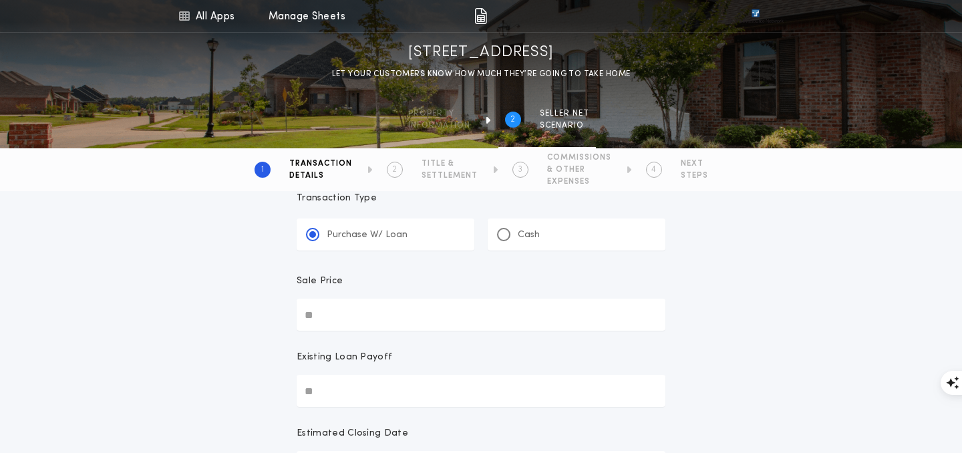
scroll to position [33, 0]
click at [342, 312] on input "Sale Price" at bounding box center [481, 313] width 369 height 32
type input "********"
click at [325, 379] on input "Existing Loan Payoff" at bounding box center [481, 389] width 369 height 32
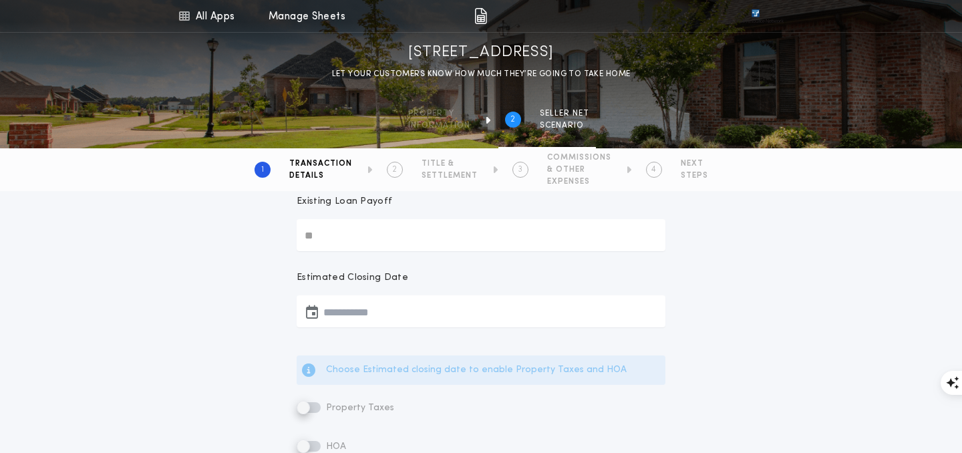
scroll to position [190, 0]
click at [333, 308] on button "button" at bounding box center [481, 308] width 369 height 32
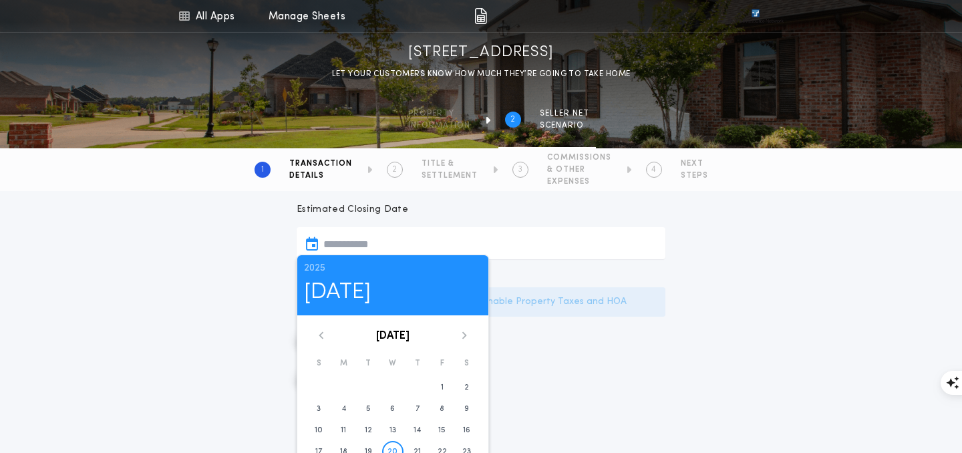
scroll to position [284, 0]
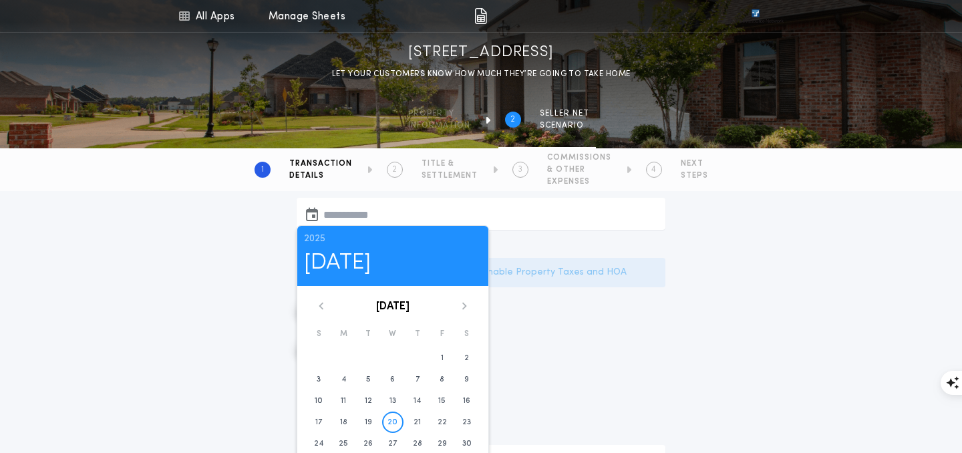
click at [461, 304] on icon at bounding box center [464, 306] width 8 height 8
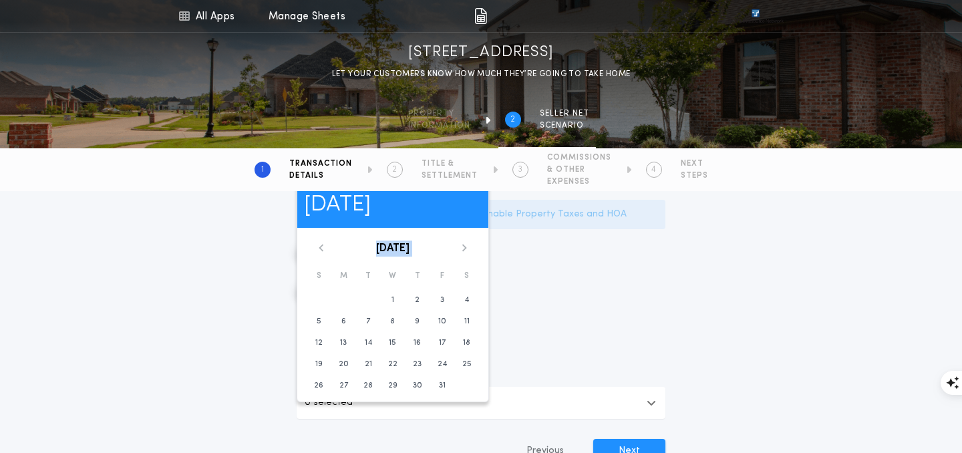
click at [463, 248] on icon at bounding box center [464, 248] width 8 height 8
click at [337, 323] on button "3" at bounding box center [343, 321] width 21 height 21
type input "**********"
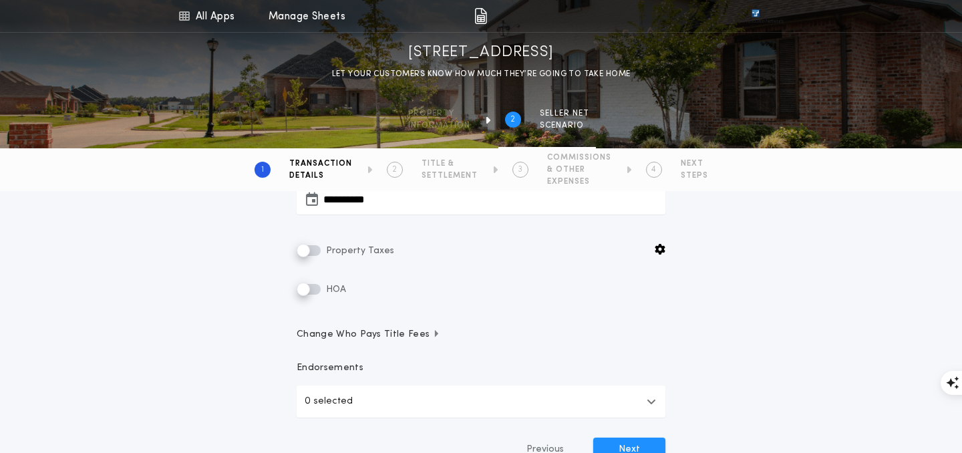
scroll to position [303, 0]
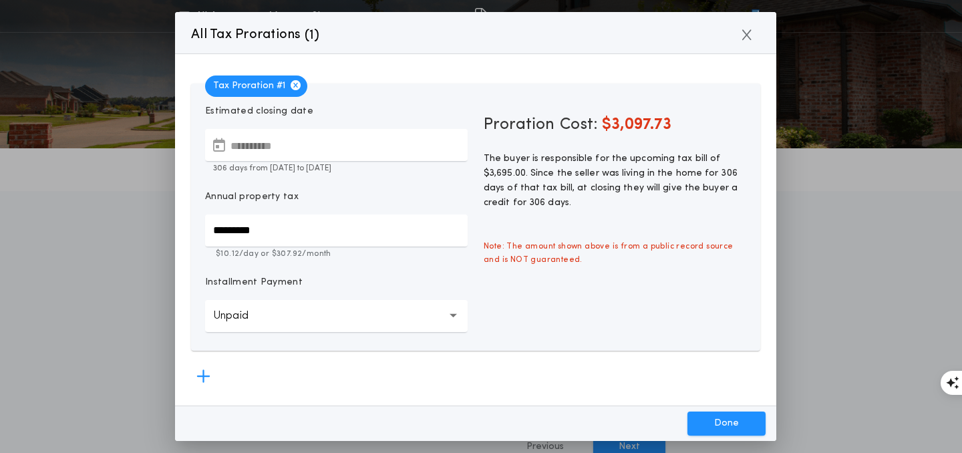
click at [420, 328] on button "Unpaid ******" at bounding box center [336, 316] width 262 height 32
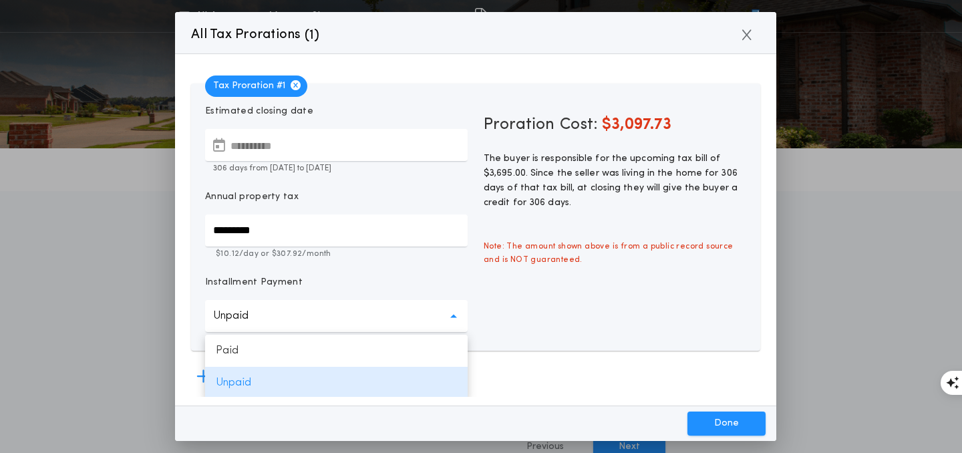
scroll to position [1, 0]
click at [318, 225] on input "*********" at bounding box center [336, 229] width 262 height 32
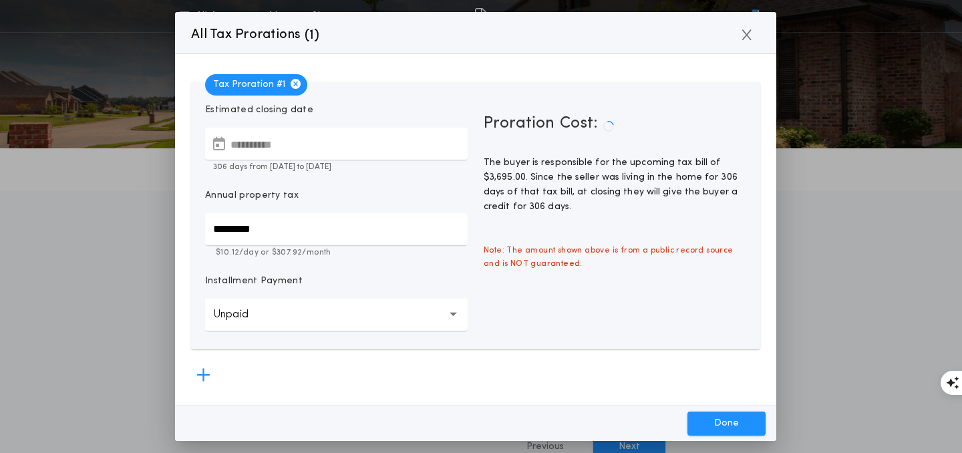
click at [516, 310] on div "Proration Cost: The buyer is responsible for the upcoming tax bill of $3,695.00…" at bounding box center [614, 216] width 278 height 244
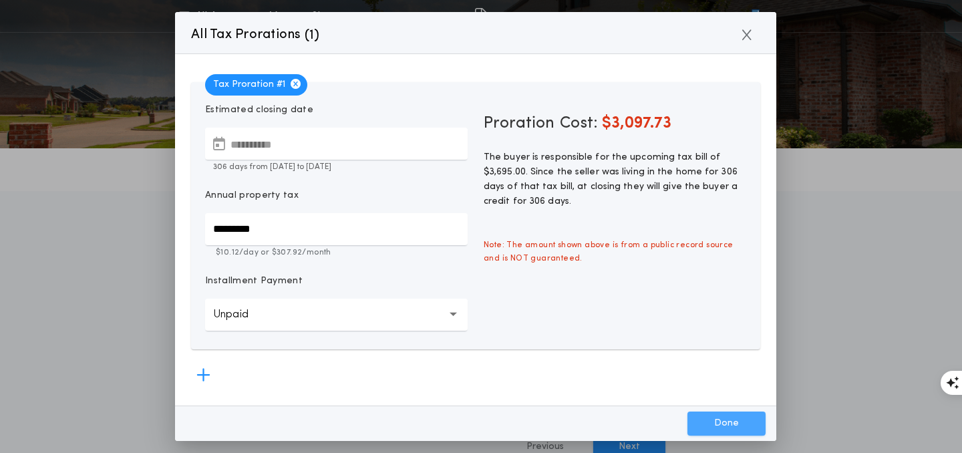
click at [702, 421] on button "Done" at bounding box center [726, 423] width 78 height 24
type input "*****"
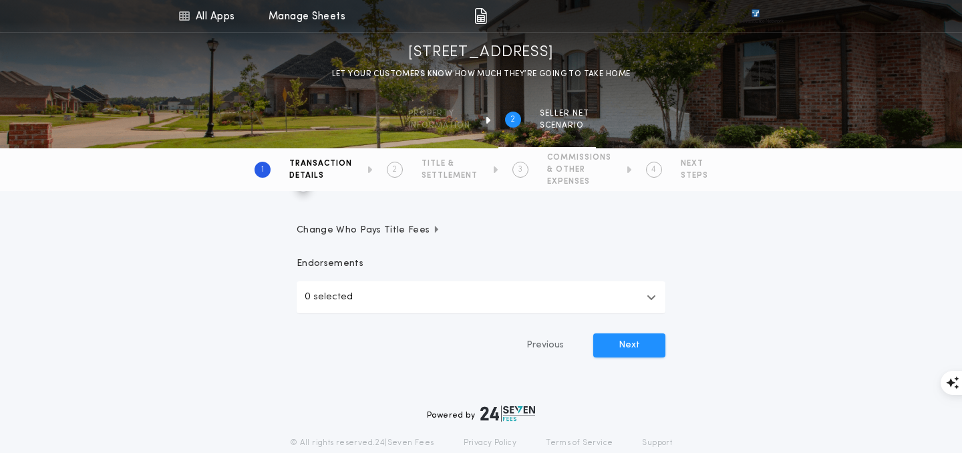
scroll to position [405, 0]
click at [413, 226] on span "Change Who Pays Title Fees" at bounding box center [369, 229] width 144 height 13
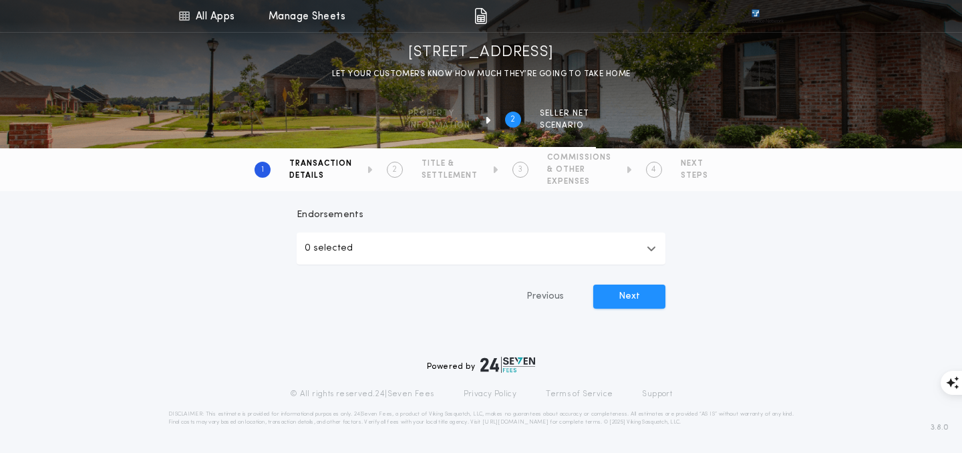
scroll to position [918, 0]
click at [624, 292] on button "Next" at bounding box center [629, 298] width 72 height 24
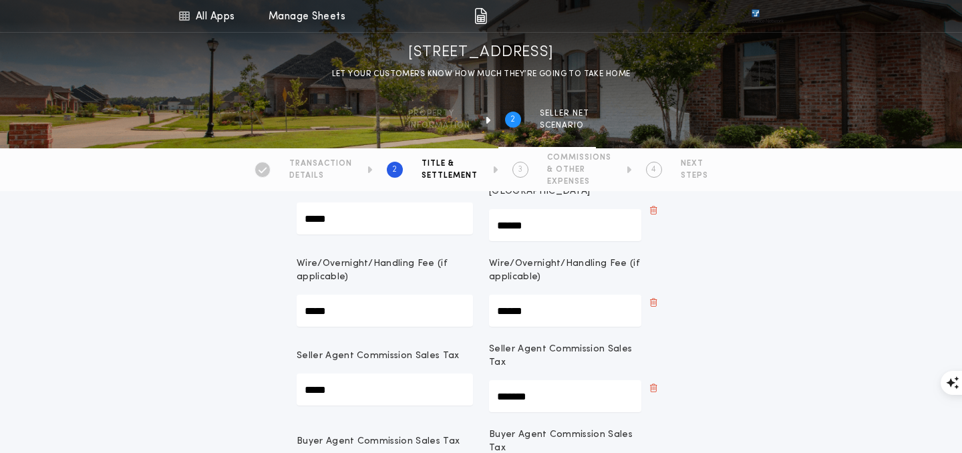
scroll to position [351, 0]
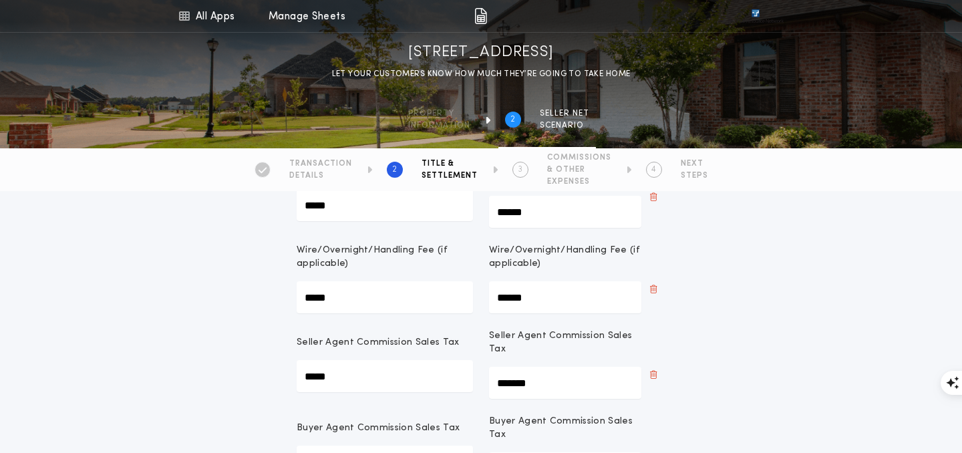
click at [552, 281] on applicable\)-seller "******" at bounding box center [565, 297] width 152 height 32
click at [544, 281] on applicable\)-seller "******" at bounding box center [565, 297] width 152 height 32
click at [650, 284] on icon "button" at bounding box center [653, 289] width 7 height 11
type applicable\)-seller "*******"
type Tax-seller "*****"
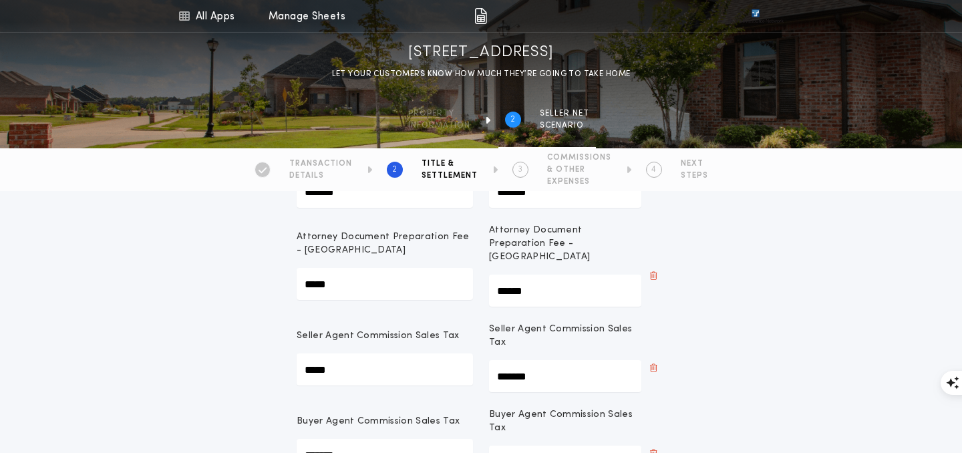
scroll to position [262, 0]
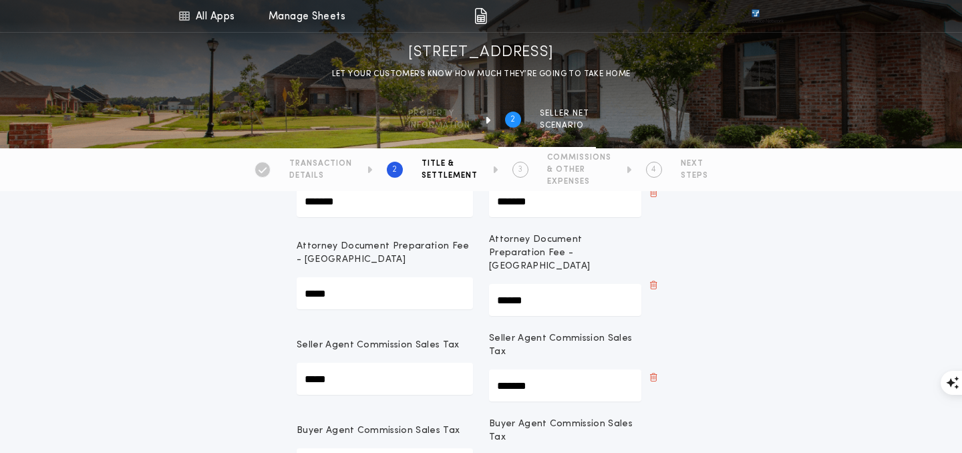
click at [351, 363] on Tax-buyer "*****" at bounding box center [385, 379] width 176 height 32
type Tax-buyer "*****"
click at [397, 339] on p "Seller Agent Commission Sales Tax" at bounding box center [378, 345] width 163 height 13
click at [397, 363] on Tax-buyer "*****" at bounding box center [385, 379] width 176 height 32
click at [397, 339] on p "Seller Agent Commission Sales Tax" at bounding box center [378, 345] width 163 height 13
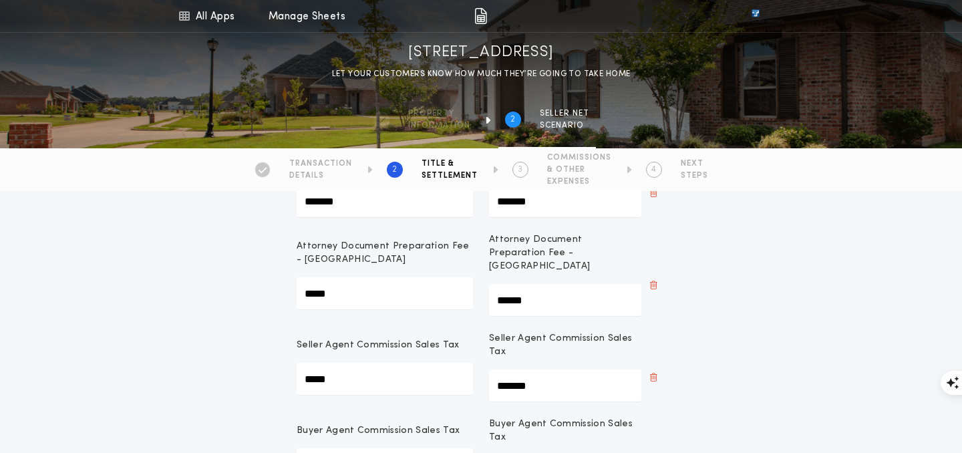
click at [397, 363] on Tax-buyer "*****" at bounding box center [385, 379] width 176 height 32
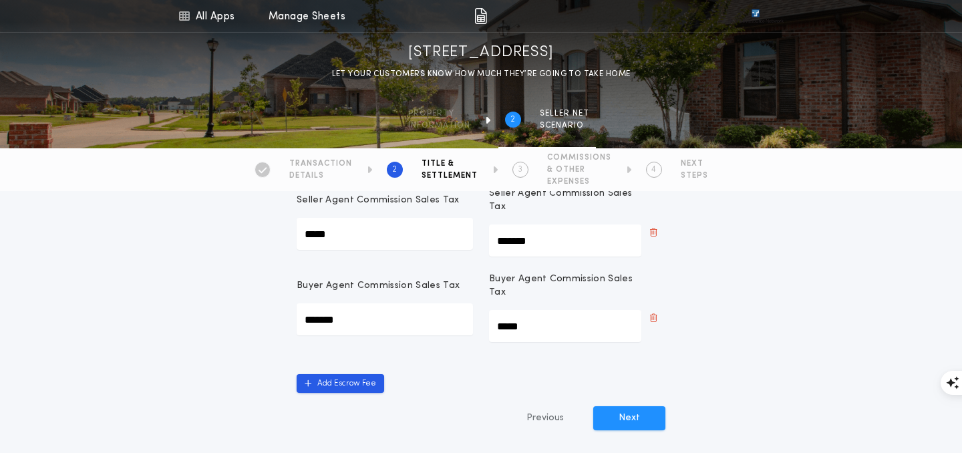
scroll to position [409, 0]
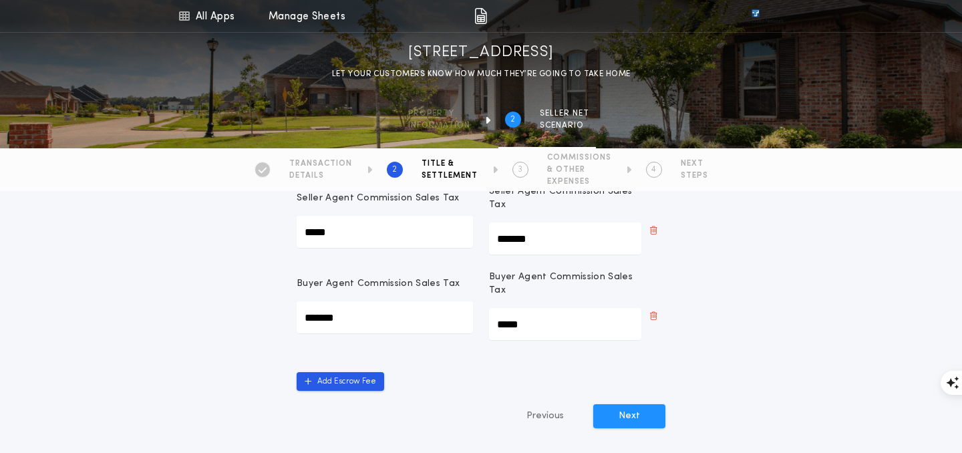
click at [543, 308] on Tax-seller "*****" at bounding box center [565, 324] width 152 height 32
click at [641, 404] on button "Next" at bounding box center [629, 416] width 72 height 24
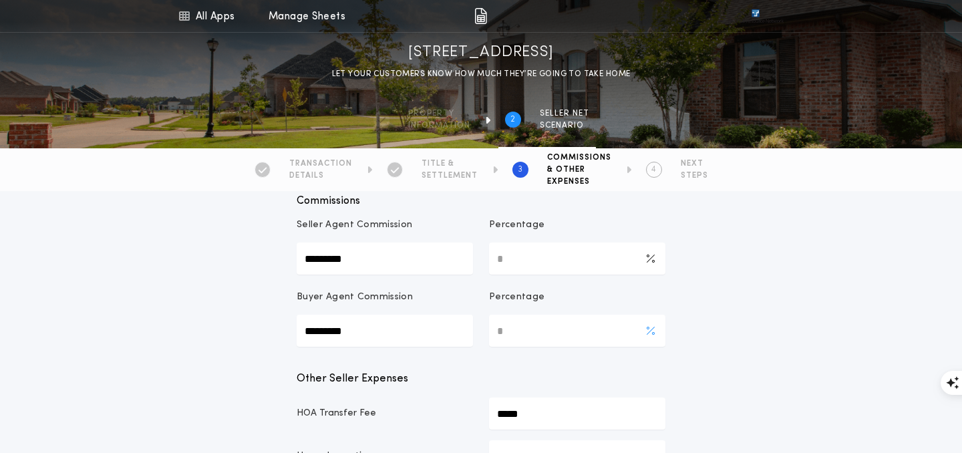
scroll to position [244, 0]
click at [507, 262] on Commission-percentage "*" at bounding box center [577, 260] width 176 height 32
type Commission-percentage "***"
type Commission-value "*********"
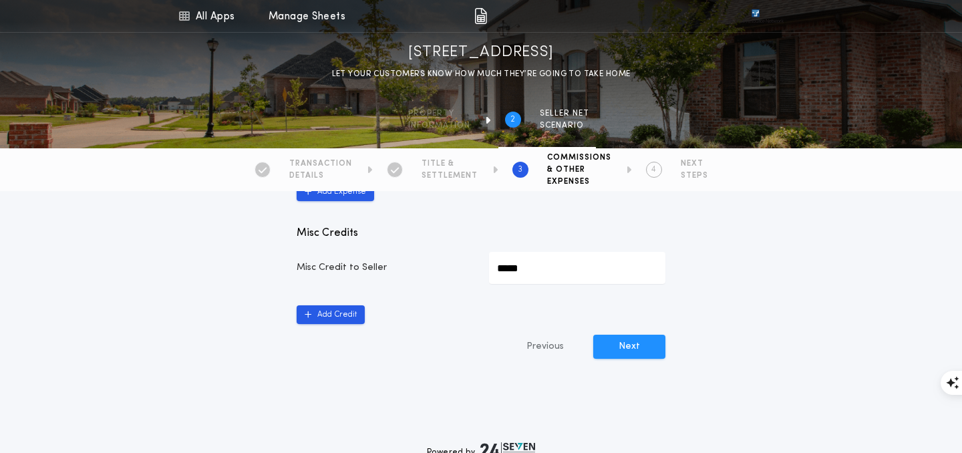
scroll to position [815, 0]
click at [630, 352] on button "Next" at bounding box center [629, 346] width 72 height 24
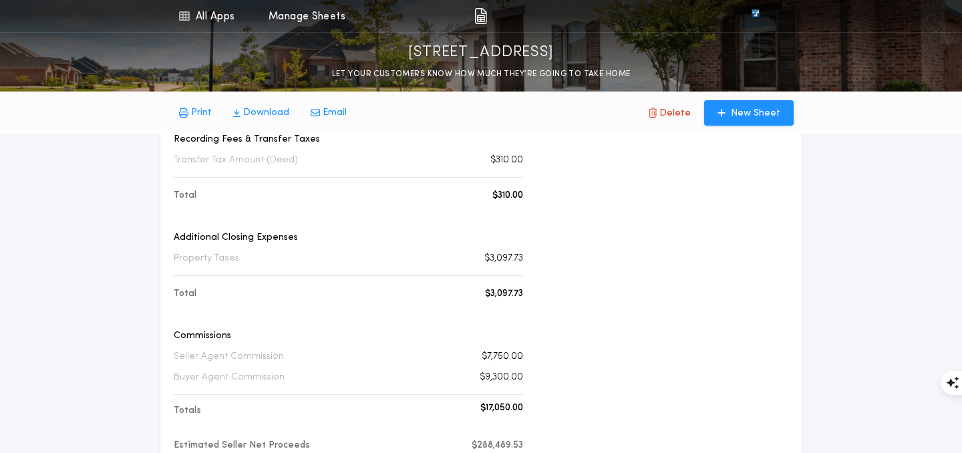
scroll to position [427, 0]
click at [580, 379] on div "Prepared For Luanne Larson Property County Minnehaha Transaction Type PURCHASE …" at bounding box center [666, 142] width 244 height 670
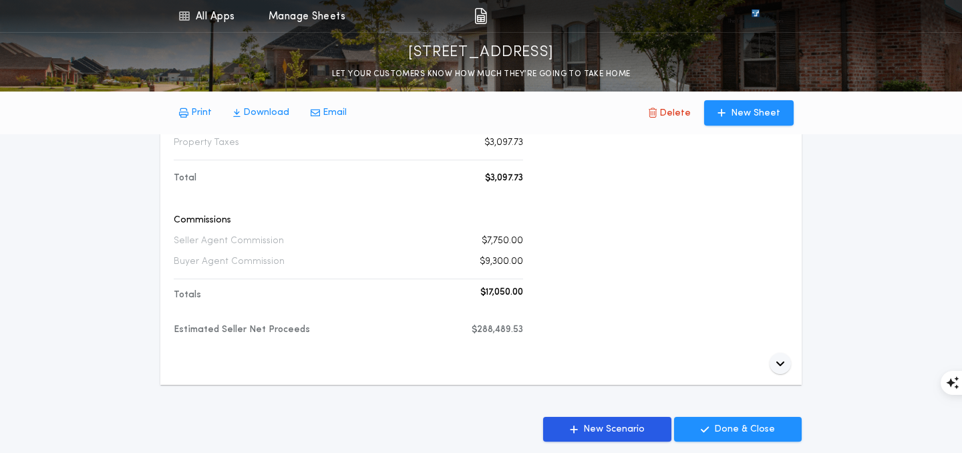
scroll to position [544, 0]
